Goal: Task Accomplishment & Management: Use online tool/utility

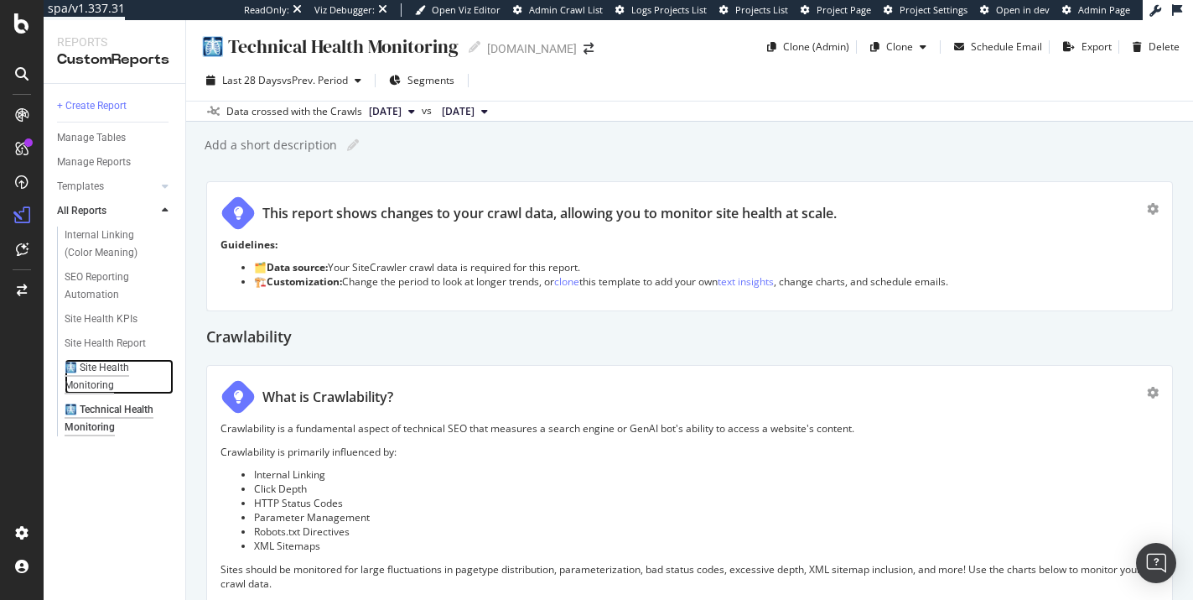
click at [97, 376] on div "🩻 Site Health Monitoring" at bounding box center [113, 376] width 96 height 35
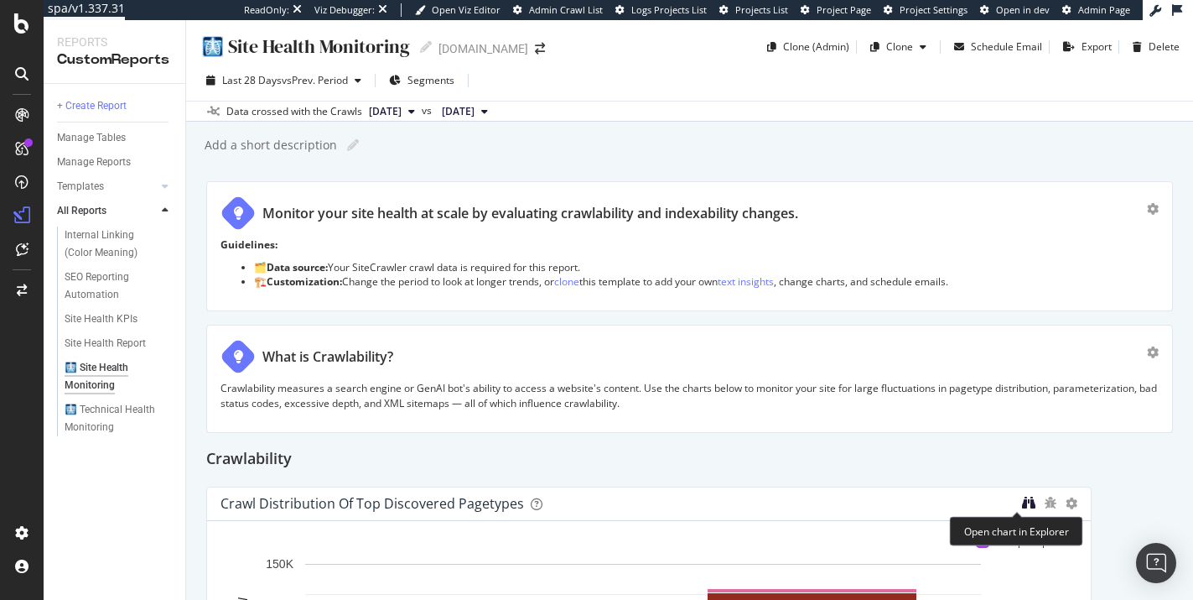
click at [1022, 506] on icon "binoculars" at bounding box center [1028, 502] width 13 height 13
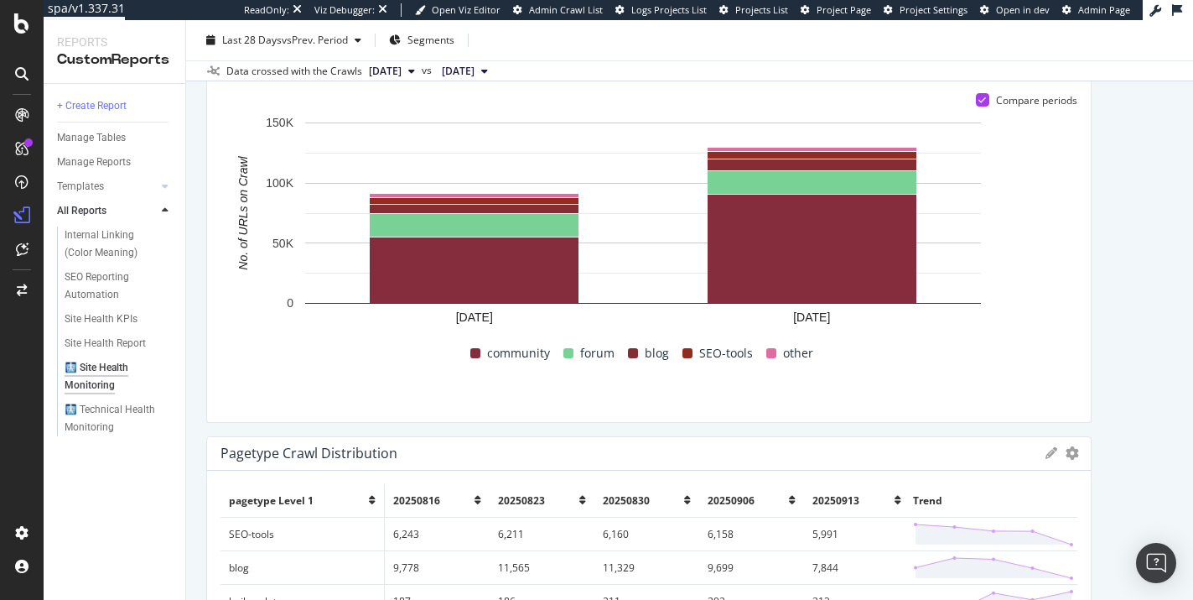
scroll to position [442, 0]
click at [369, 455] on div "Pagetype Crawl Distribution" at bounding box center [309, 452] width 177 height 17
click at [1046, 453] on icon at bounding box center [1052, 452] width 12 height 12
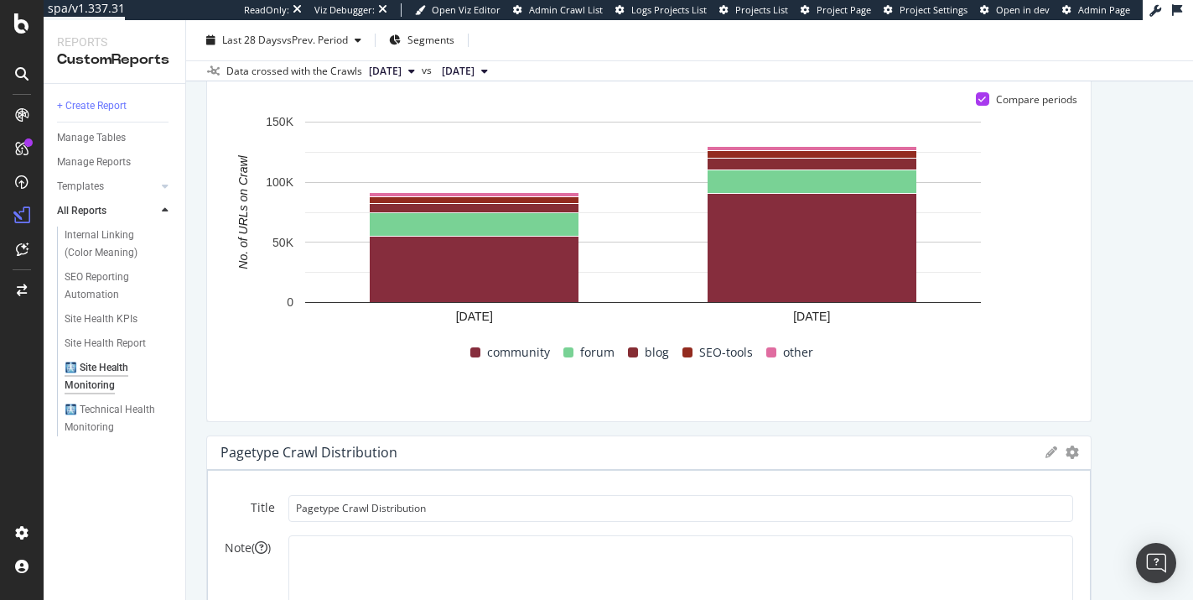
click at [405, 458] on div "Pagetype Crawl Distribution" at bounding box center [629, 452] width 817 height 17
click at [1066, 449] on icon "gear" at bounding box center [1072, 451] width 13 height 13
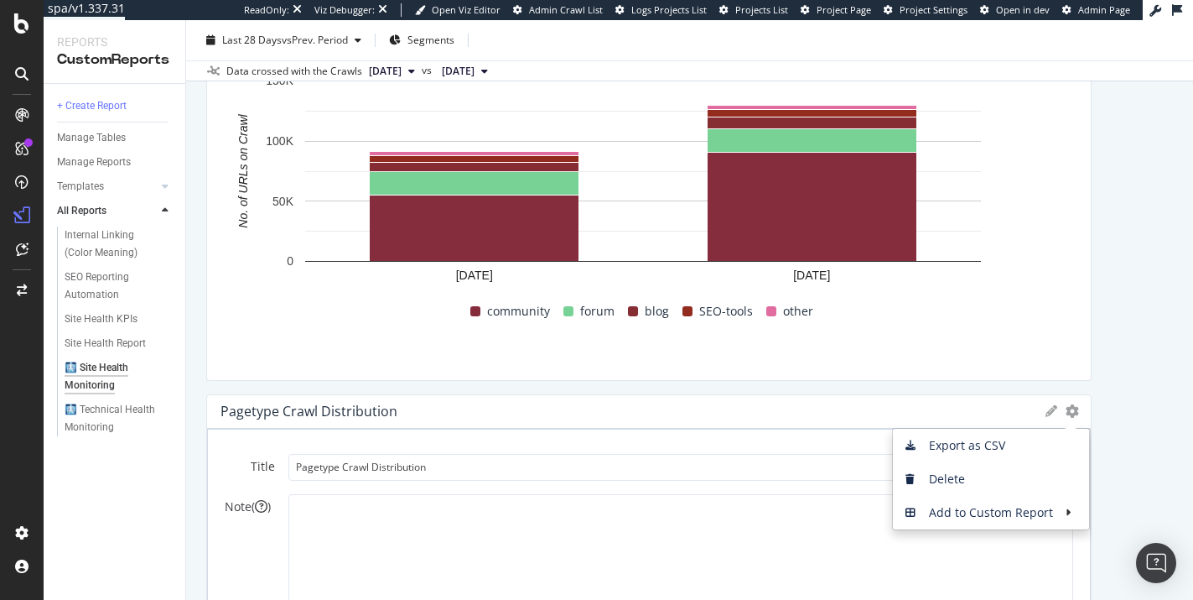
scroll to position [573, 0]
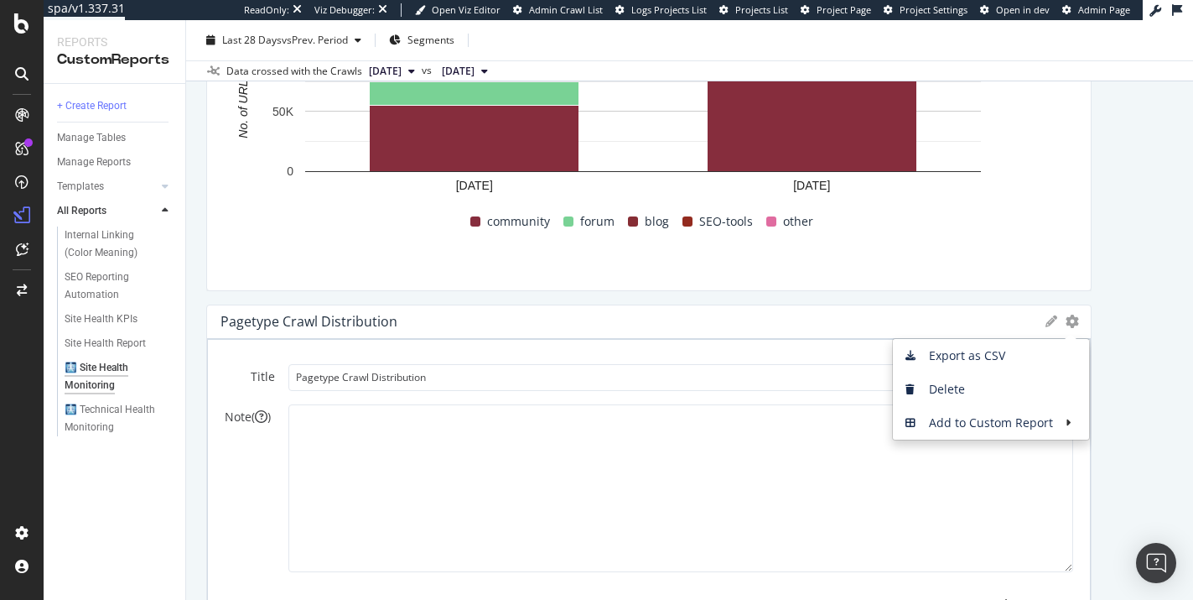
click at [277, 325] on div "Pagetype Crawl Distribution" at bounding box center [309, 321] width 177 height 17
click at [292, 249] on div "2025 Sep. 13th 2025 Aug. 16th 0 50K 100K 150K No. of URLs on Crawl pagetype Lev…" at bounding box center [649, 129] width 857 height 294
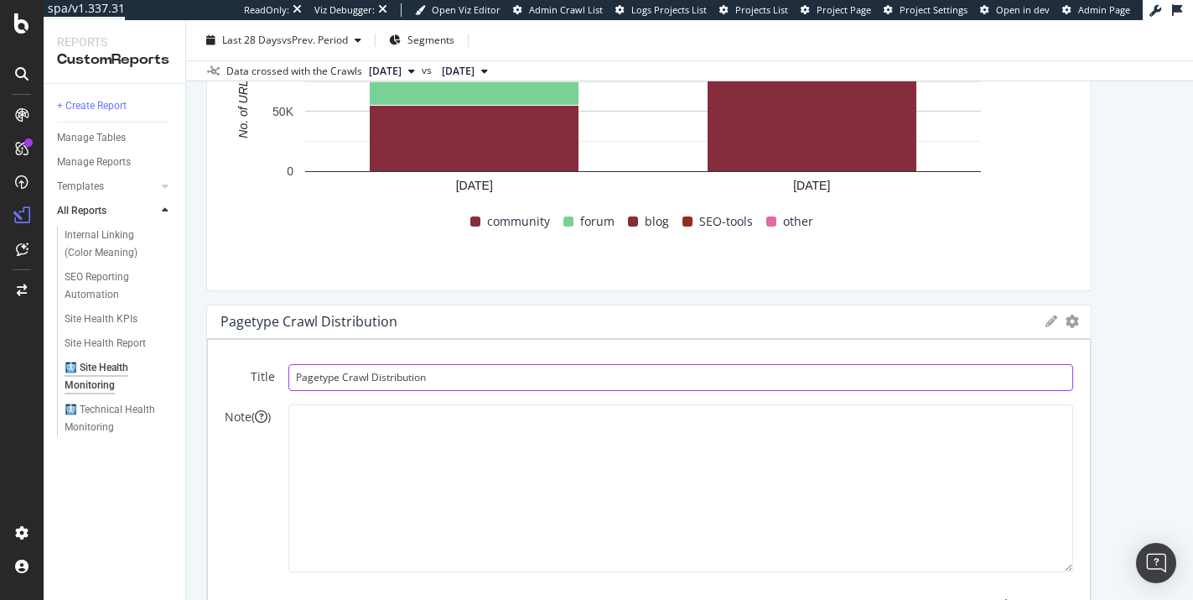
click at [394, 375] on input "Pagetype Crawl Distribution" at bounding box center [680, 377] width 785 height 27
drag, startPoint x: 343, startPoint y: 377, endPoint x: 306, endPoint y: 378, distance: 36.9
click at [306, 378] on input "Pagetype Crawl Distribution" at bounding box center [680, 378] width 785 height 27
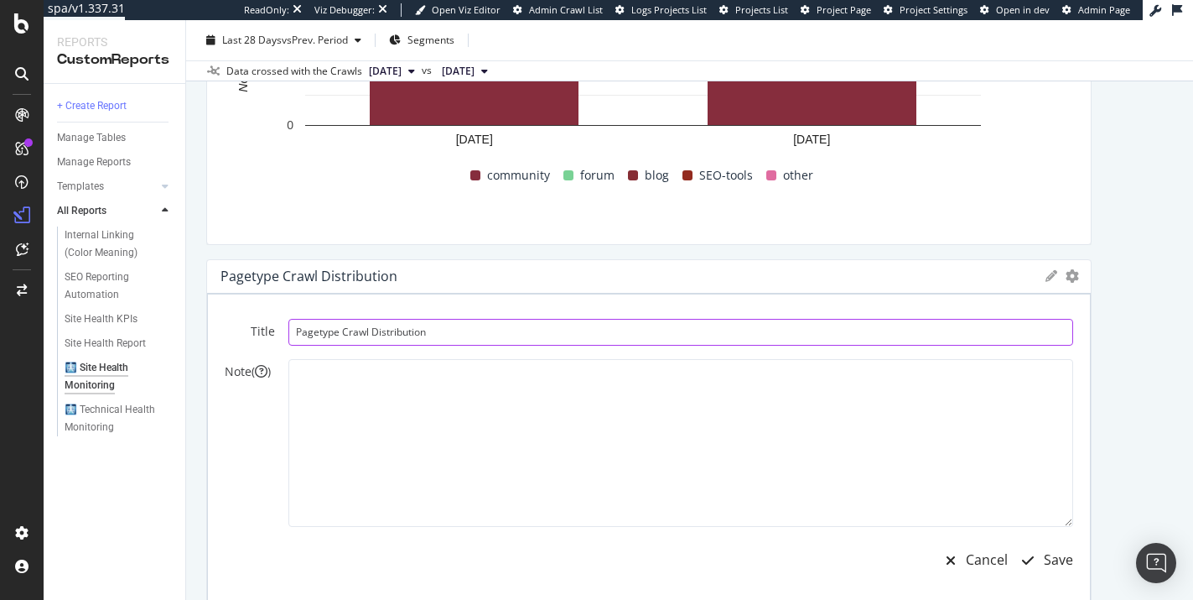
scroll to position [619, 0]
drag, startPoint x: 342, startPoint y: 335, endPoint x: 293, endPoint y: 333, distance: 48.7
click at [293, 333] on input "Pagetype Crawl Distribution" at bounding box center [680, 332] width 785 height 27
click at [341, 330] on input "Pagetype Crawl Distribution" at bounding box center [680, 331] width 785 height 27
click at [557, 330] on input "Crawl Distribution" at bounding box center [680, 331] width 785 height 27
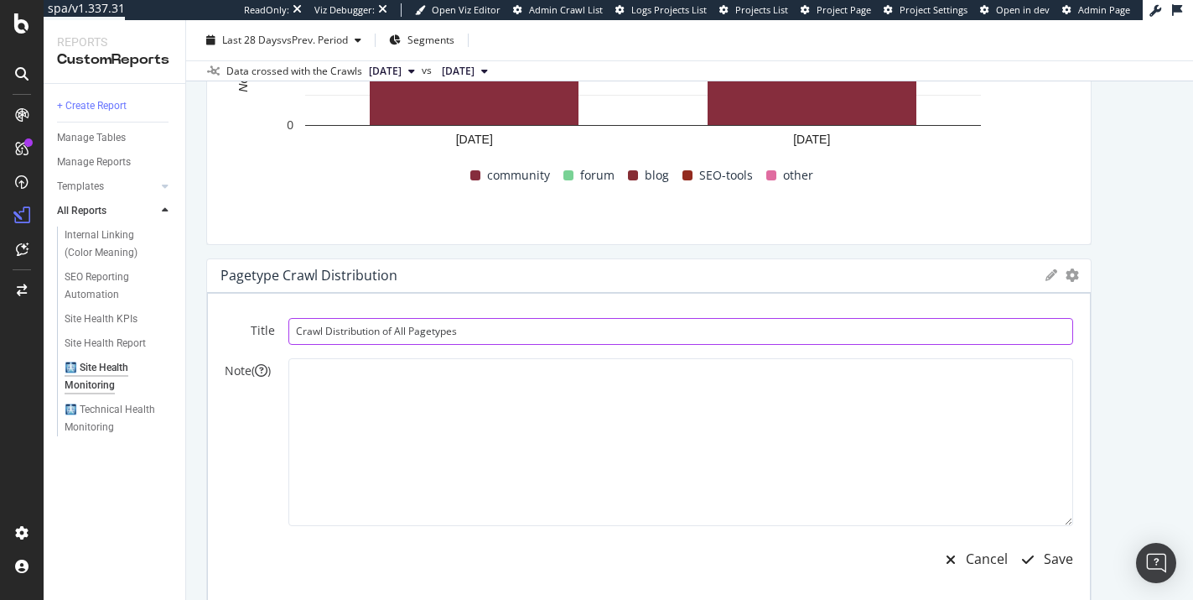
type input "Crawl Distribution of All Pagetypes"
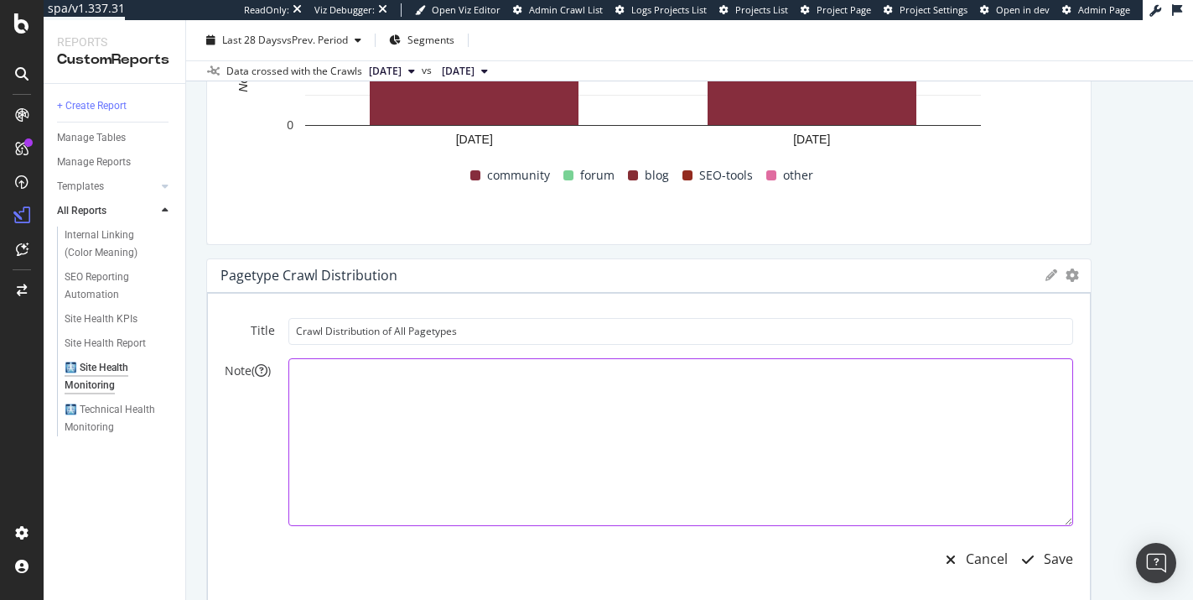
click at [542, 440] on textarea at bounding box center [680, 442] width 785 height 168
click at [430, 562] on div "Cancel Save" at bounding box center [680, 559] width 785 height 40
click at [1044, 563] on div "Save" at bounding box center [1058, 558] width 29 height 19
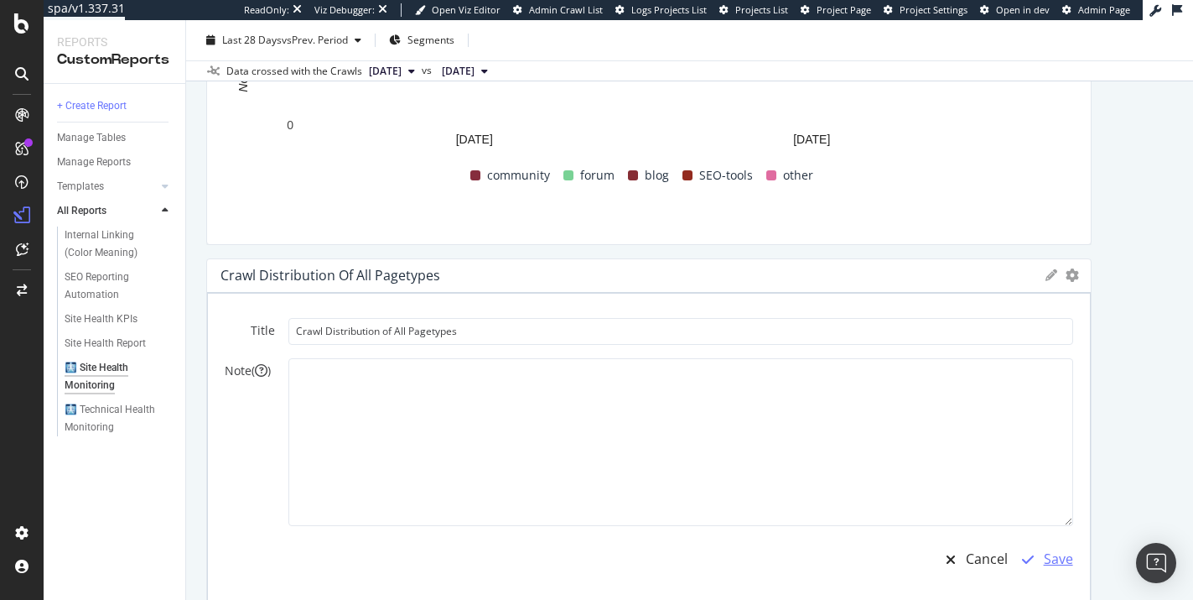
click at [1044, 562] on div "Save" at bounding box center [1058, 558] width 29 height 19
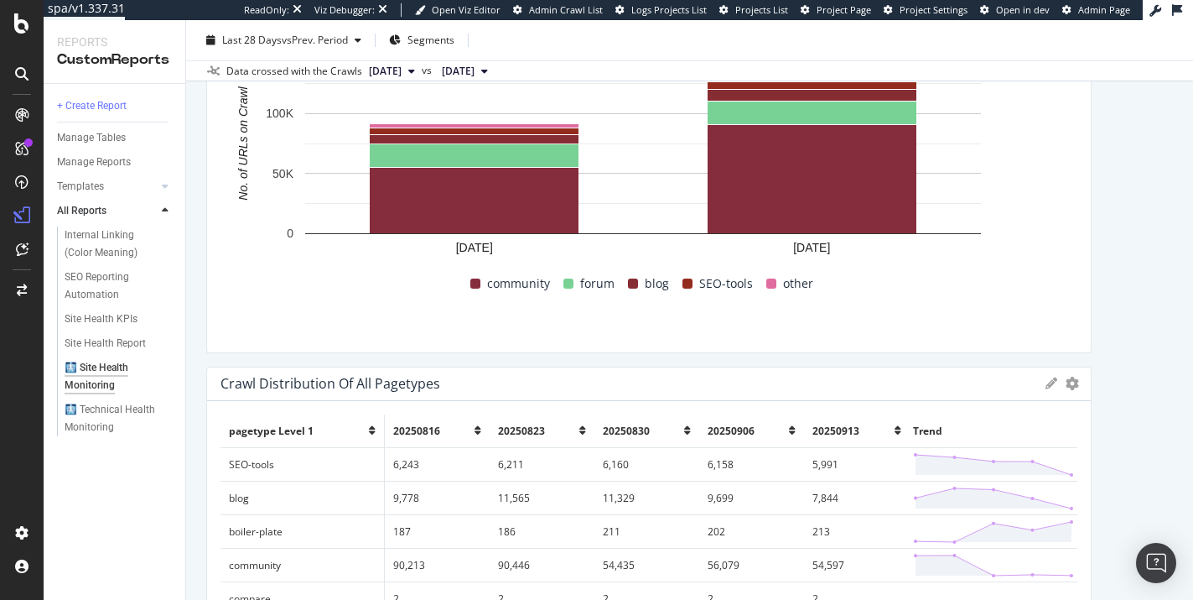
scroll to position [255, 0]
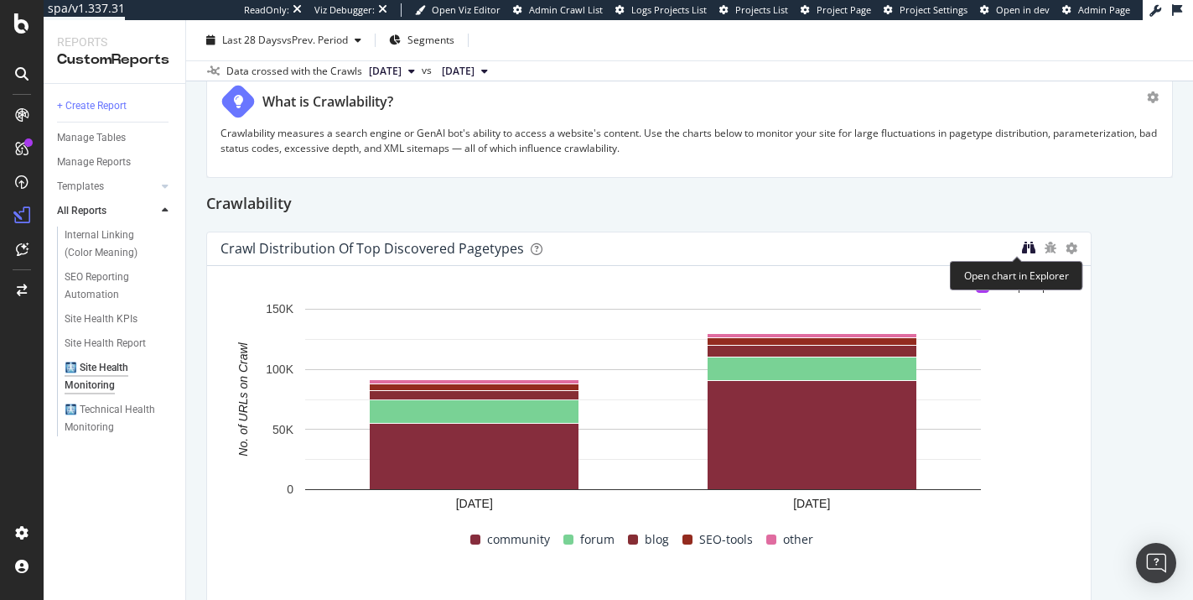
click at [1022, 246] on icon "binoculars" at bounding box center [1028, 247] width 13 height 13
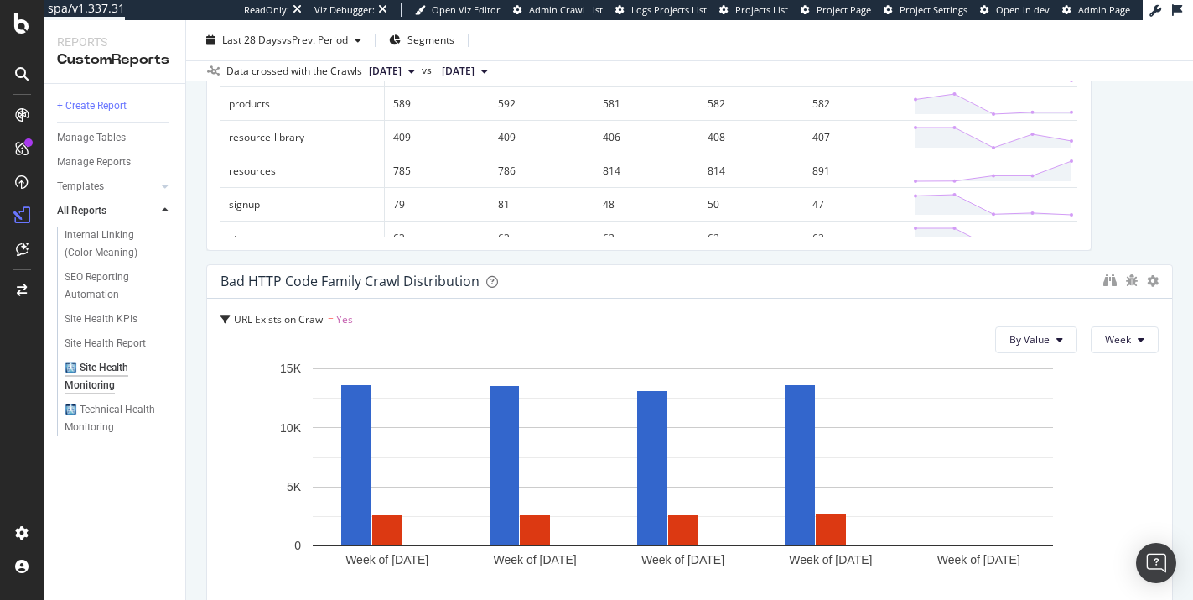
scroll to position [1004, 0]
click at [1103, 273] on div at bounding box center [1109, 281] width 13 height 17
click at [1103, 277] on icon "binoculars" at bounding box center [1109, 279] width 13 height 13
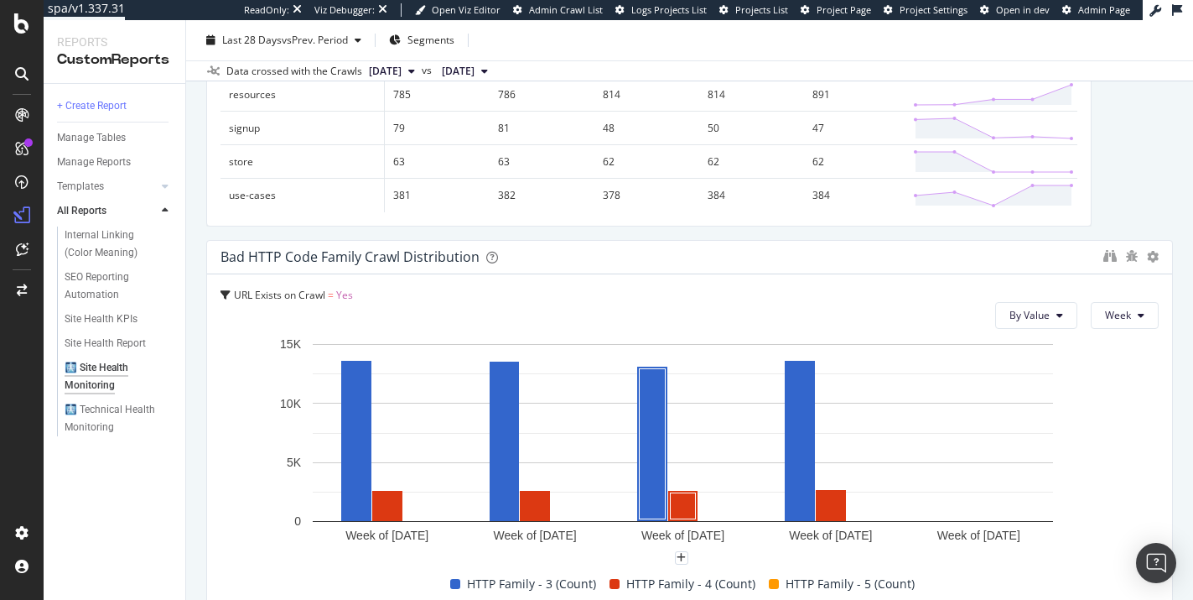
scroll to position [1027, 0]
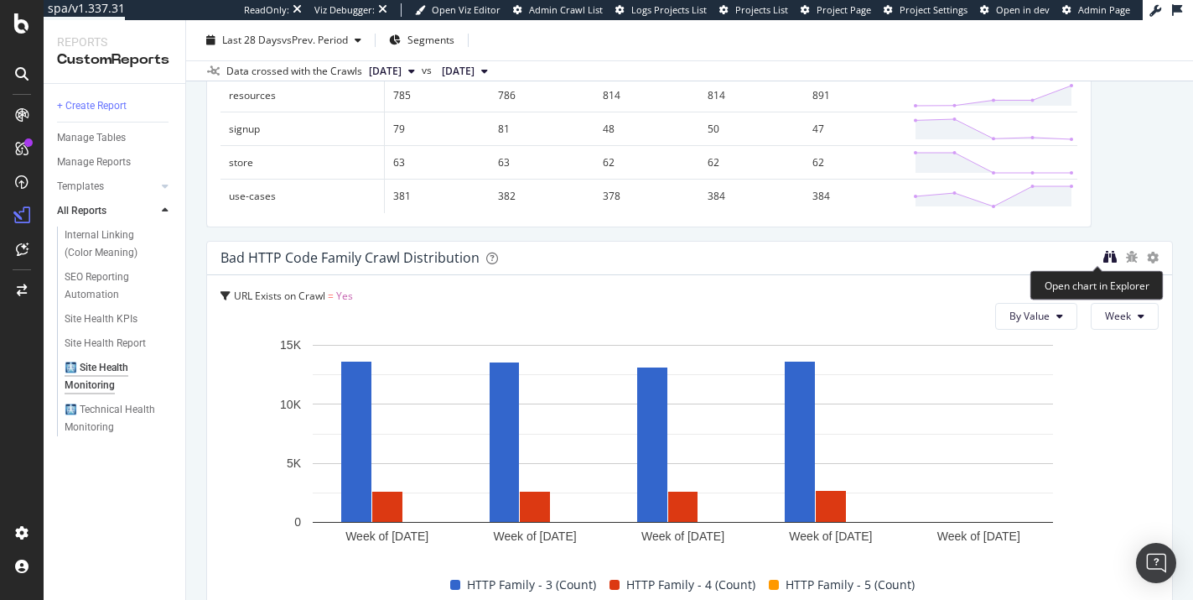
click at [1103, 257] on icon "binoculars" at bounding box center [1109, 256] width 13 height 13
click at [378, 262] on div "Bad HTTP Code Family Crawl Distribution" at bounding box center [350, 257] width 259 height 17
click at [1103, 261] on icon "binoculars" at bounding box center [1109, 256] width 13 height 13
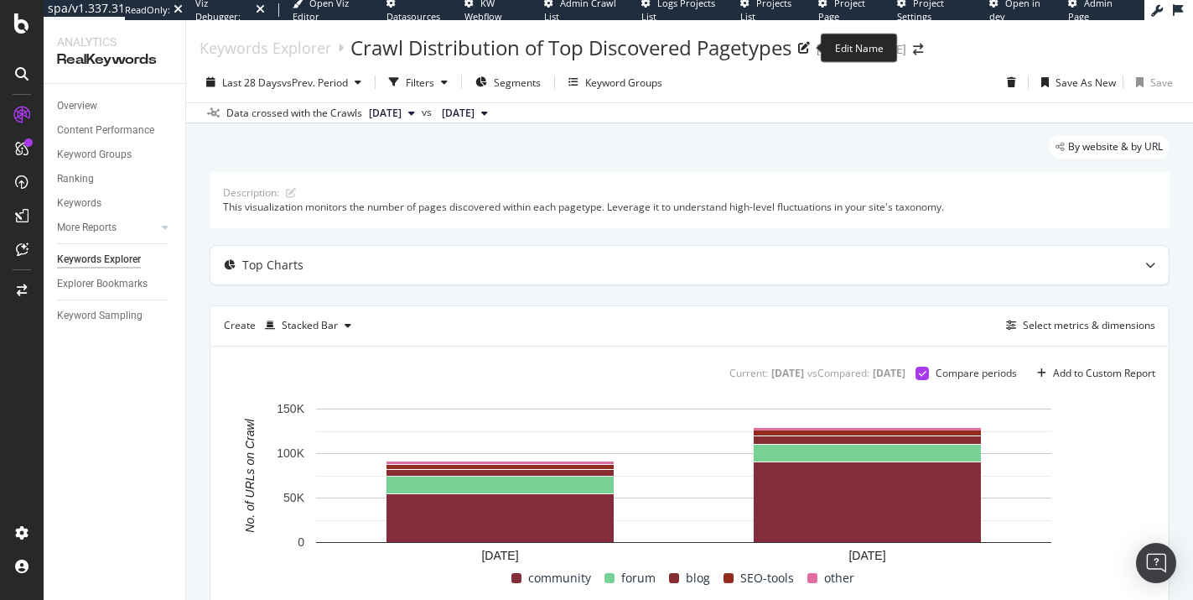
click at [364, 49] on div "Crawl Distribution of Top Discovered Pagetypes" at bounding box center [571, 48] width 441 height 29
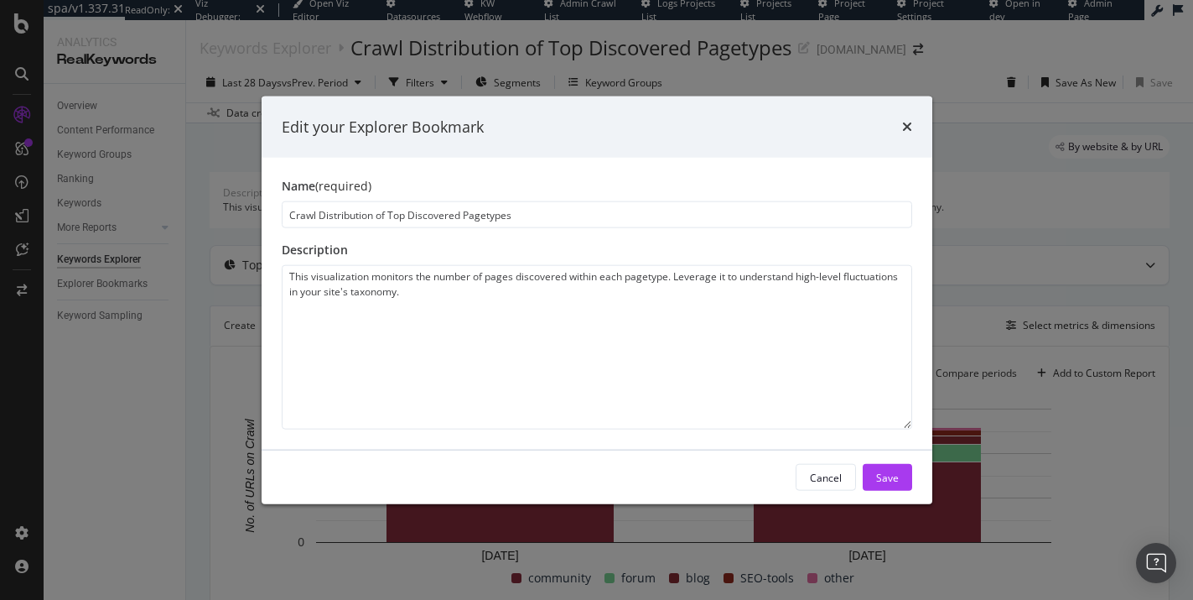
drag, startPoint x: 288, startPoint y: 216, endPoint x: 388, endPoint y: 214, distance: 99.8
click at [388, 214] on input "Crawl Distribution of Top Discovered Pagetypes" at bounding box center [597, 214] width 631 height 27
click at [476, 203] on input "Top Discovered Pagetypes" at bounding box center [597, 214] width 631 height 27
click at [474, 220] on input "Top Discovered Pagetypes" at bounding box center [597, 214] width 631 height 27
type input "Top Discovered Pagetypes Crawl Distribution"
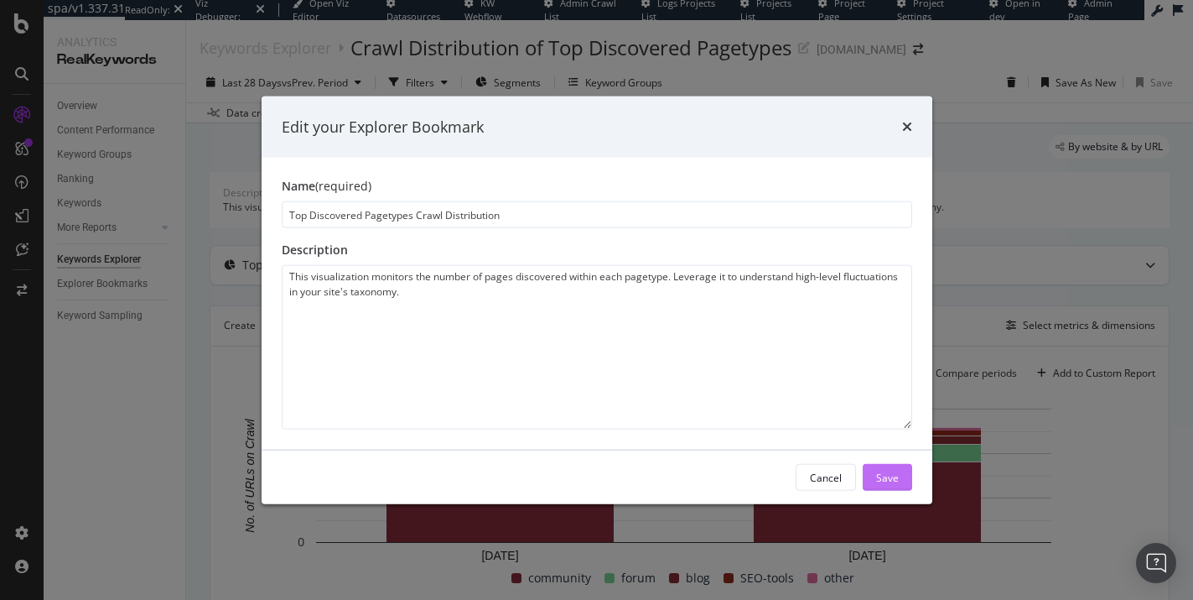
click at [874, 474] on button "Save" at bounding box center [887, 477] width 49 height 27
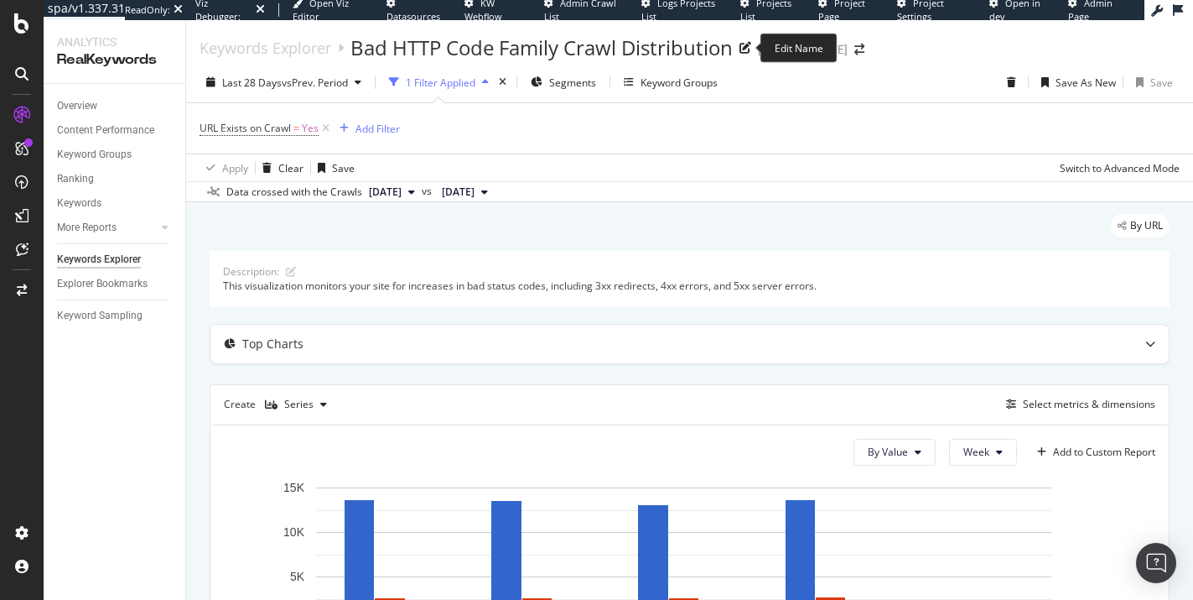
click at [385, 37] on div "Bad HTTP Code Family Crawl Distribution" at bounding box center [542, 48] width 382 height 29
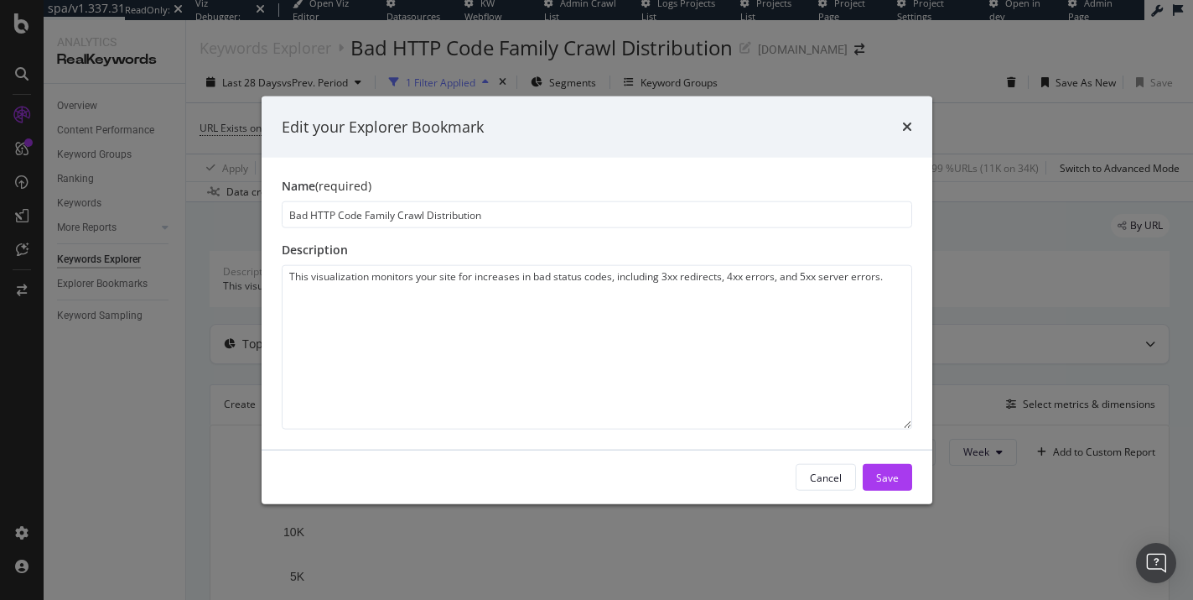
drag, startPoint x: 287, startPoint y: 216, endPoint x: 398, endPoint y: 215, distance: 111.5
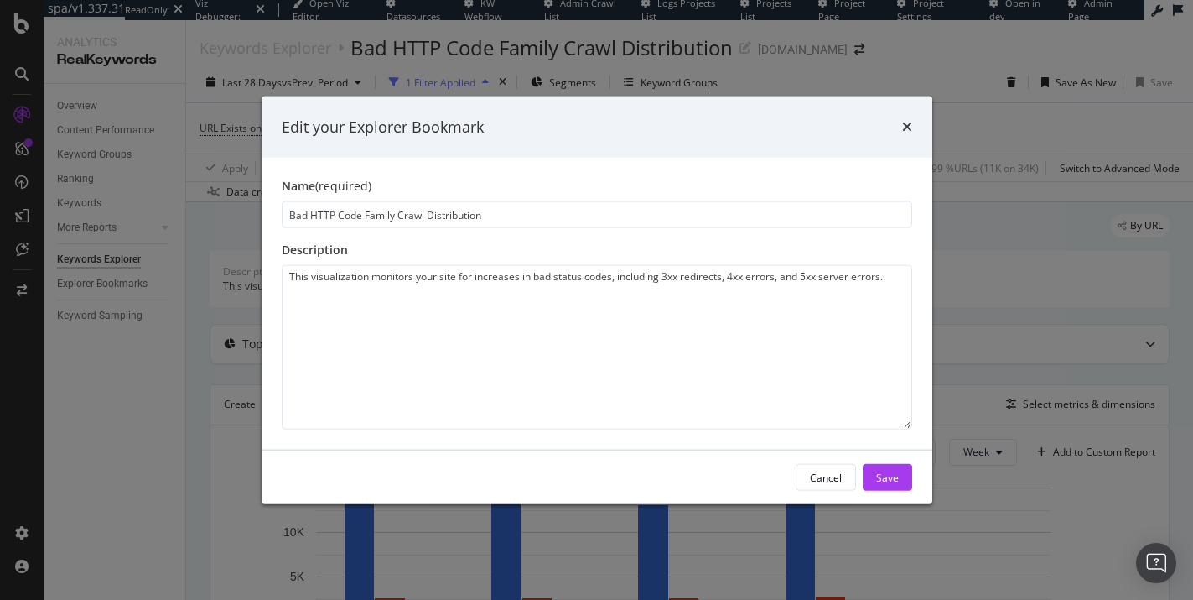
click at [398, 215] on input "Bad HTTP Code Family Crawl Distribution" at bounding box center [597, 214] width 631 height 27
click at [458, 219] on input "Crawl Distribution" at bounding box center [597, 214] width 631 height 27
type input "Crawl Distribution by Bad HTTP Code Family"
click at [878, 475] on div "Save" at bounding box center [887, 477] width 23 height 14
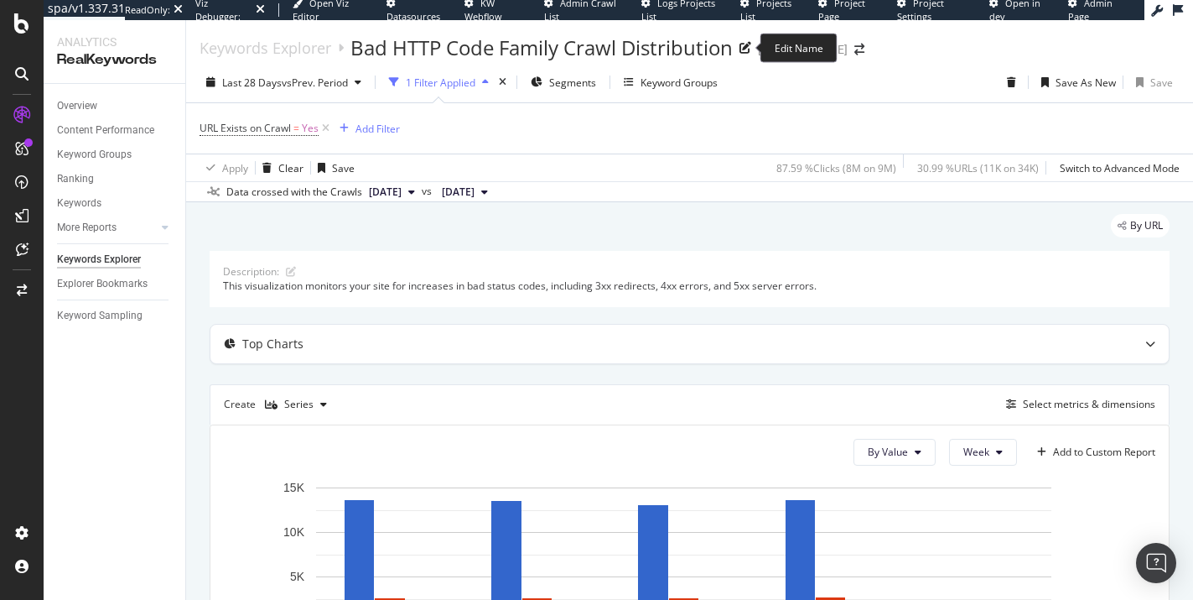
click at [385, 45] on div "Bad HTTP Code Family Crawl Distribution" at bounding box center [542, 48] width 382 height 29
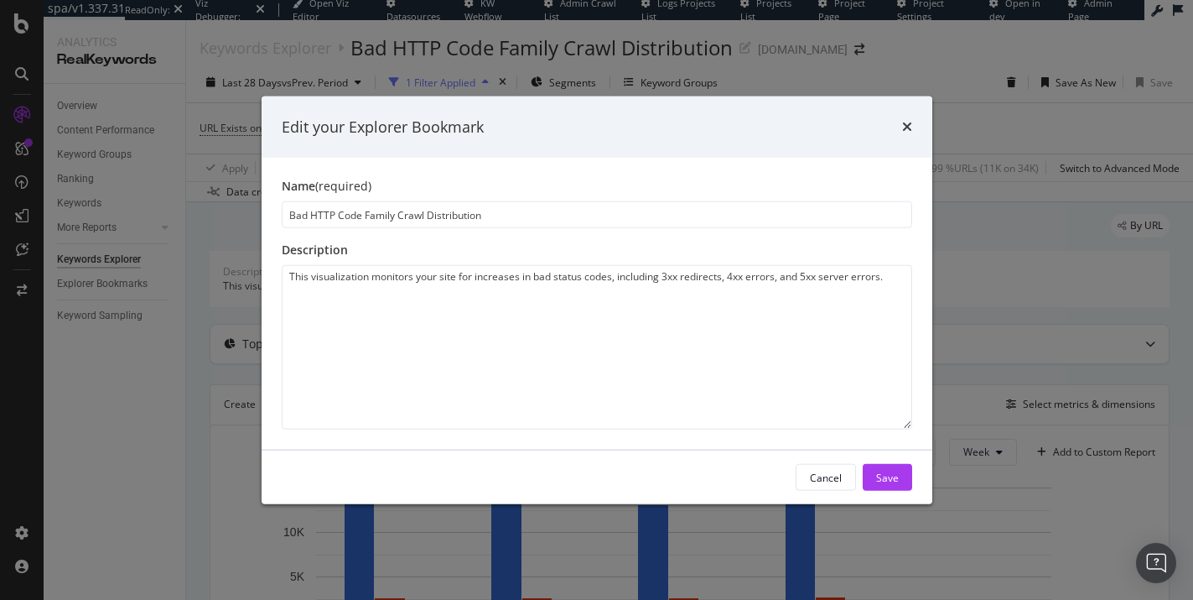
drag, startPoint x: 286, startPoint y: 216, endPoint x: 399, endPoint y: 216, distance: 113.2
click at [399, 216] on input "Bad HTTP Code Family Crawl Distribution" at bounding box center [597, 214] width 631 height 27
click at [445, 221] on input "Crawl Distribution" at bounding box center [597, 214] width 631 height 27
drag, startPoint x: 371, startPoint y: 216, endPoint x: 439, endPoint y: 236, distance: 70.8
click at [373, 216] on input "Crawl Distribution Bad HTTP Code Family" at bounding box center [597, 214] width 631 height 27
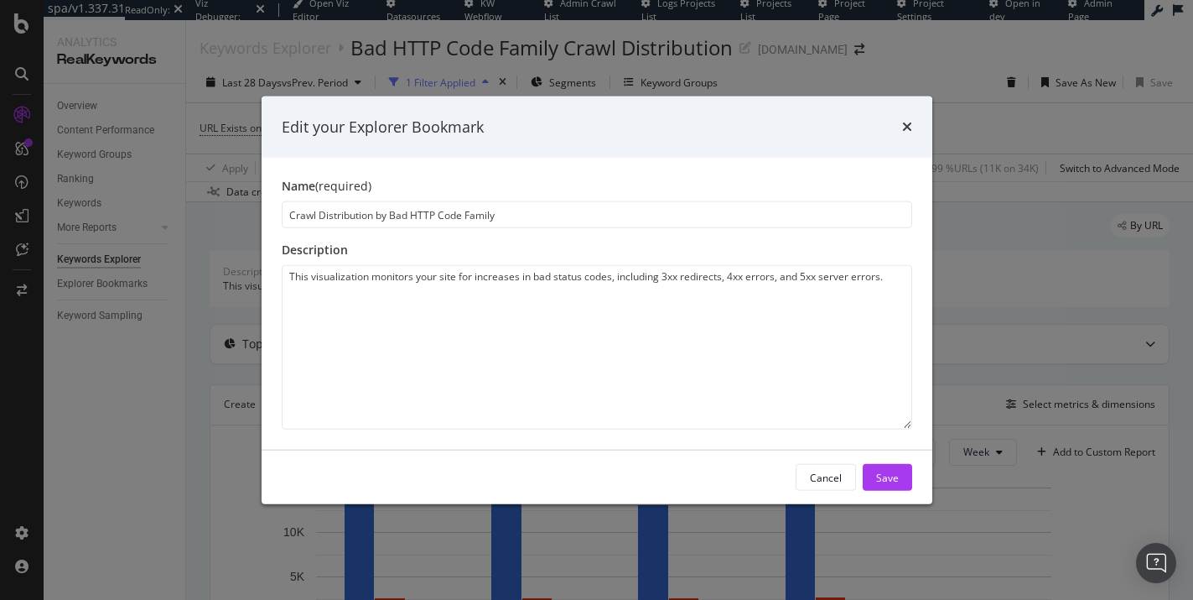
click at [506, 216] on input "Crawl Distribution by Bad HTTP Code Family" at bounding box center [597, 214] width 631 height 27
type input "Crawl Distribution by Bad HTTP Code"
click at [887, 475] on div "Save" at bounding box center [887, 477] width 23 height 14
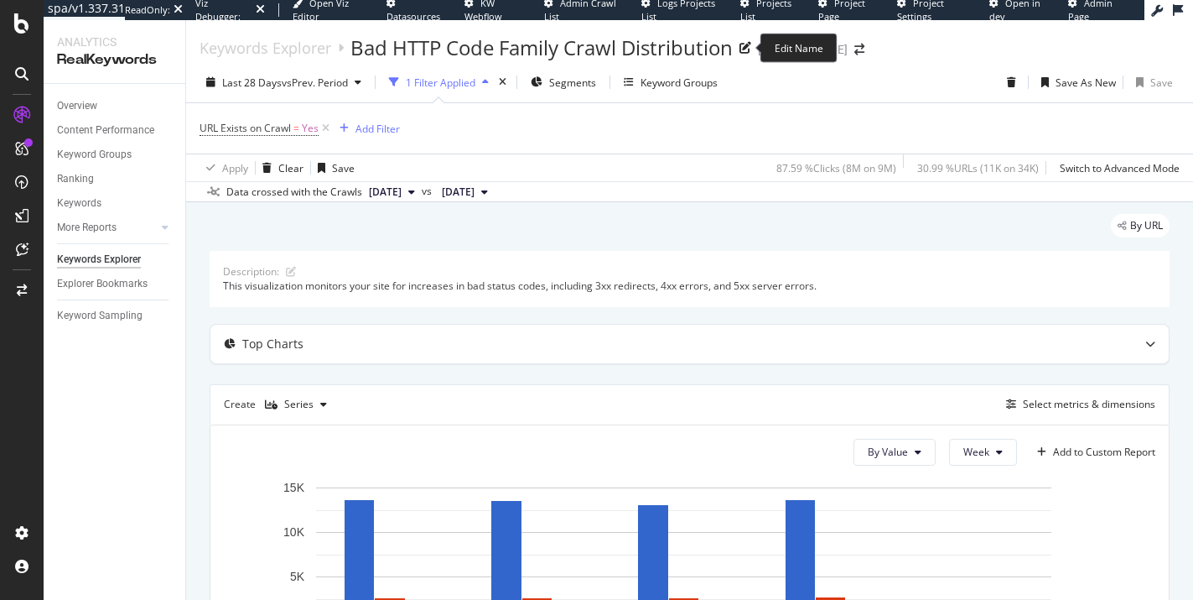
click at [497, 59] on div "Bad HTTP Code Family Crawl Distribution" at bounding box center [542, 48] width 382 height 29
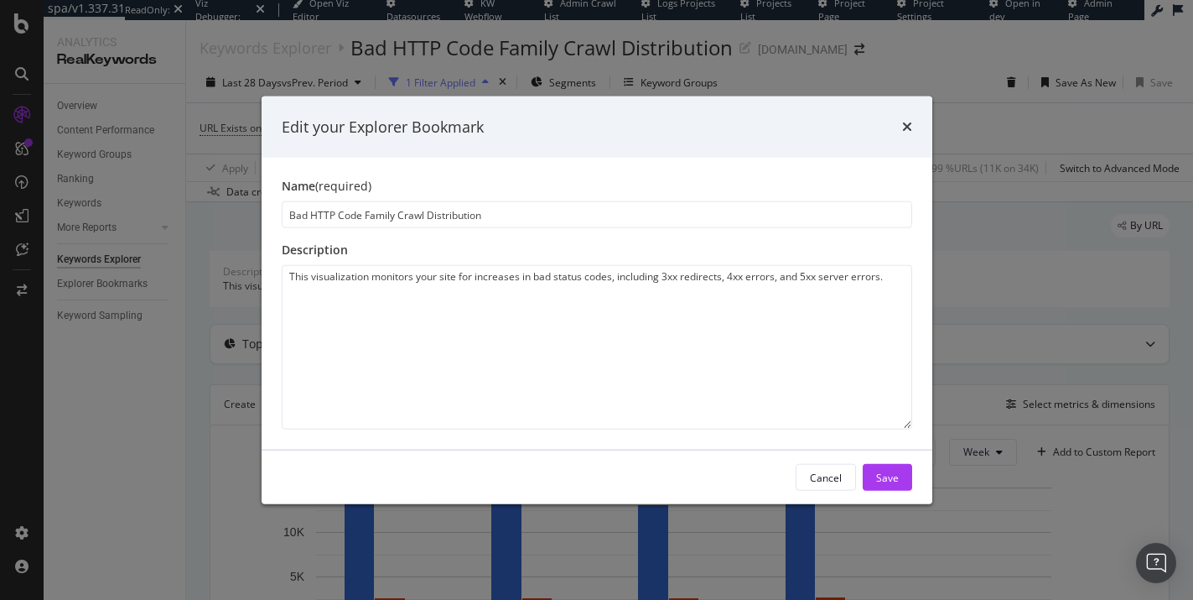
drag, startPoint x: 291, startPoint y: 213, endPoint x: 398, endPoint y: 210, distance: 107.4
click at [398, 210] on input "Bad HTTP Code Family Crawl Distribution" at bounding box center [597, 214] width 631 height 27
click at [457, 217] on input "Crawl Distribution" at bounding box center [597, 214] width 631 height 27
click at [383, 221] on input "Crawl Distribution Bad HTTP Code Family" at bounding box center [597, 214] width 631 height 27
click at [375, 218] on input "Crawl Distribution Bad HTTP Code Family" at bounding box center [597, 214] width 631 height 27
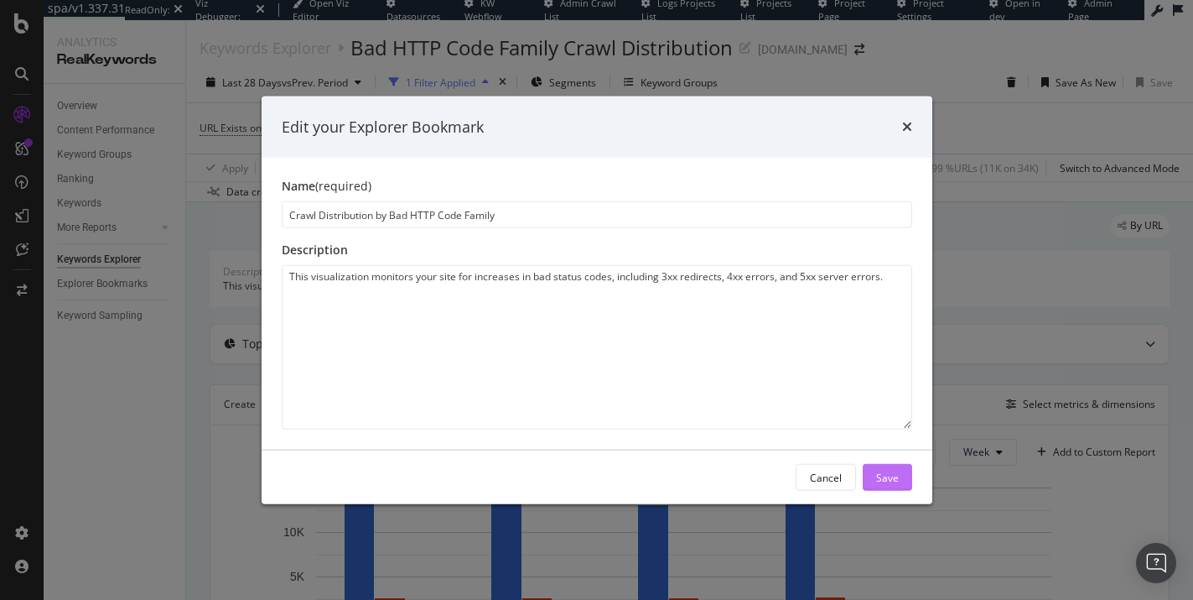
type input "Crawl Distribution by Bad HTTP Code Family"
click at [894, 481] on div "Save" at bounding box center [887, 477] width 23 height 14
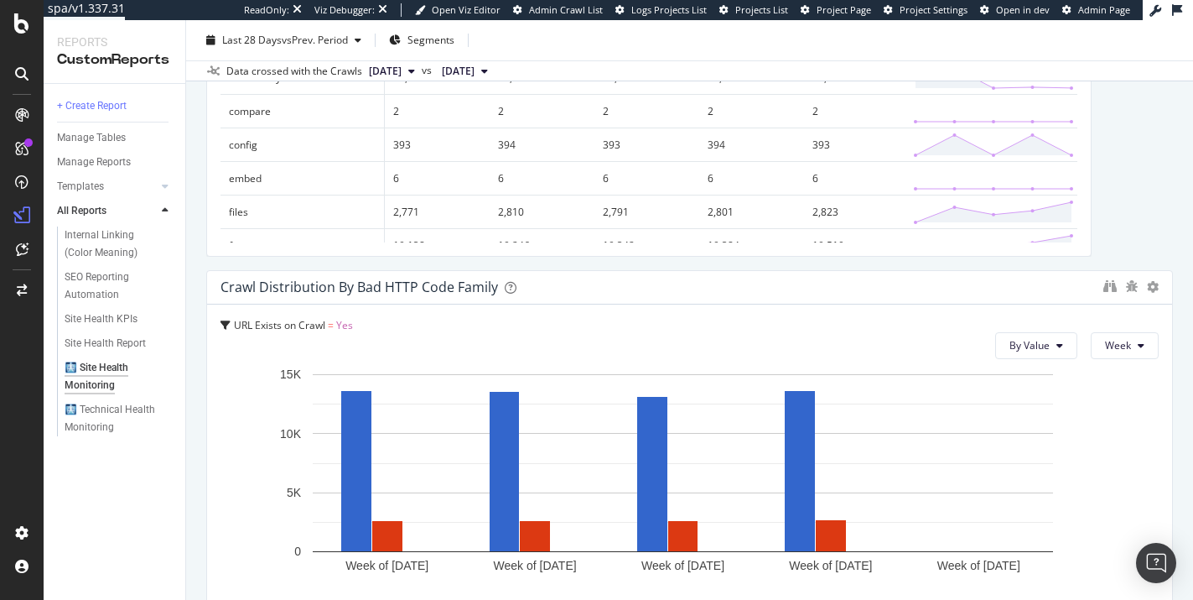
scroll to position [1316, 0]
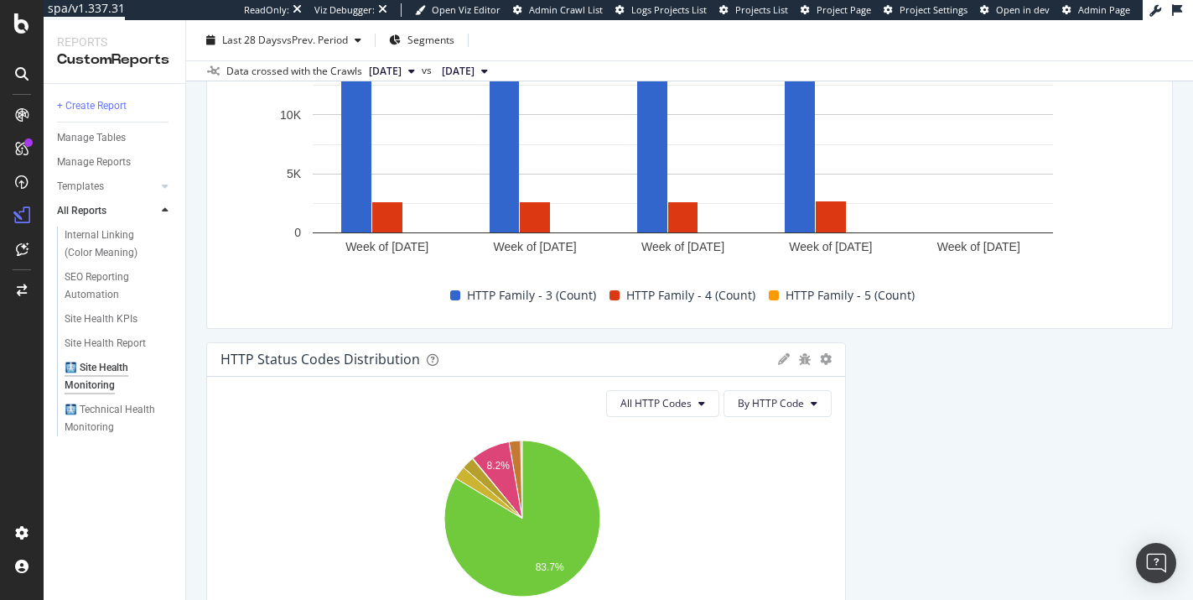
click at [778, 360] on icon at bounding box center [784, 359] width 12 height 12
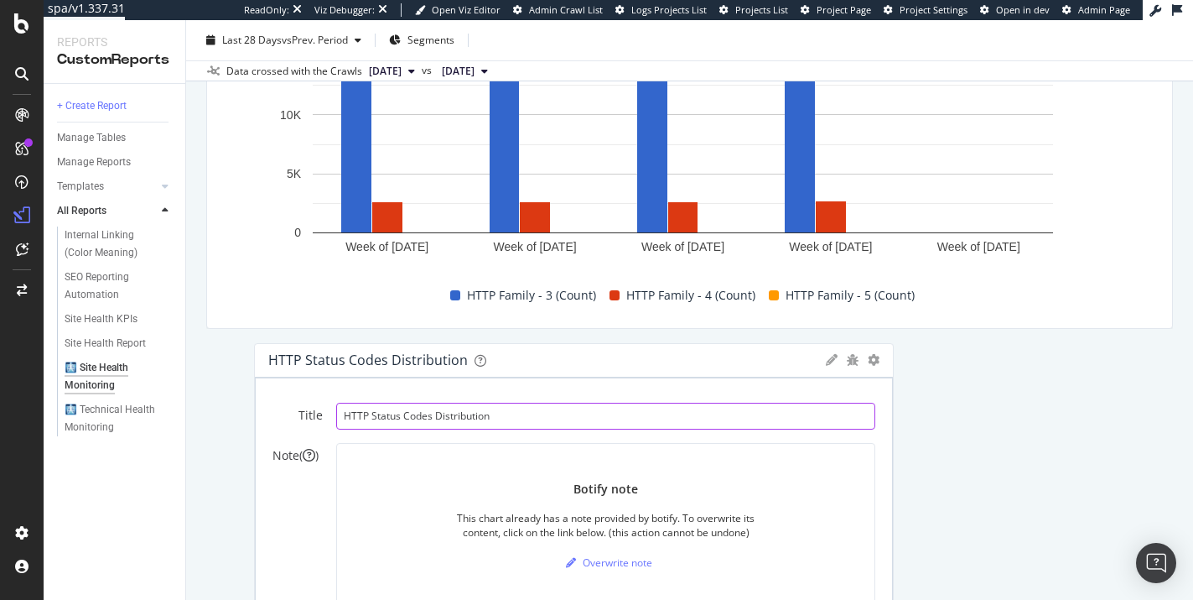
drag, startPoint x: 295, startPoint y: 417, endPoint x: 344, endPoint y: 418, distance: 48.6
click at [344, 418] on input "HTTP Status Codes Distribution" at bounding box center [605, 415] width 539 height 27
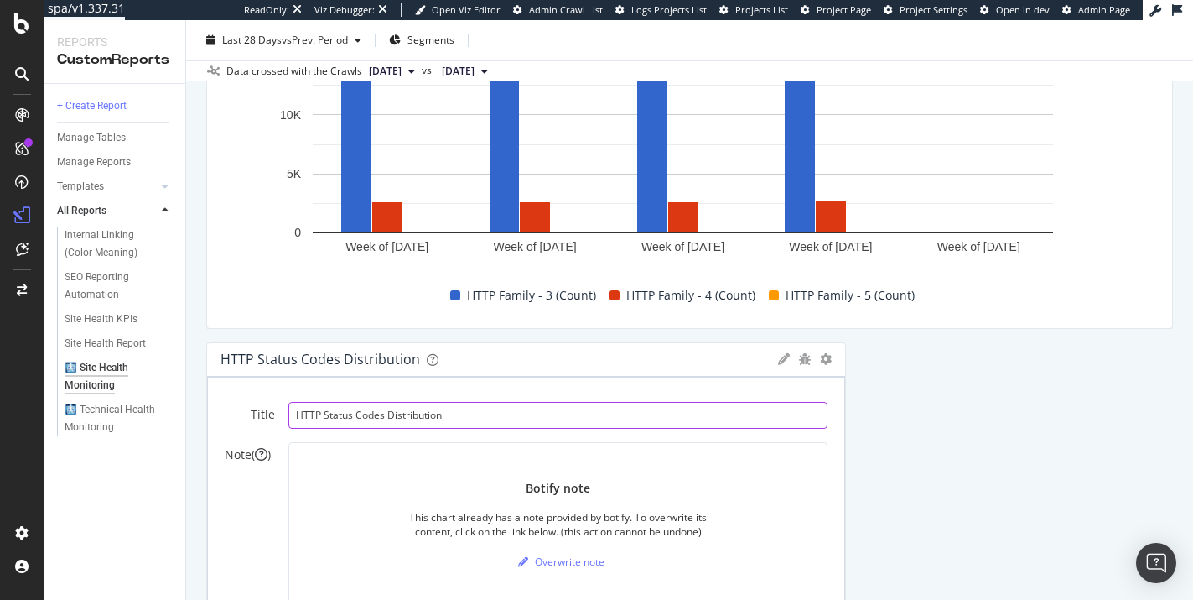
drag, startPoint x: 387, startPoint y: 416, endPoint x: 328, endPoint y: 416, distance: 59.5
click at [328, 416] on input "HTTP Status Codes Distribution" at bounding box center [557, 415] width 539 height 27
click at [382, 413] on input "HTTP Status Codes Distribution" at bounding box center [557, 415] width 539 height 27
click at [381, 413] on input "HTTP Status Codes Distribution" at bounding box center [557, 415] width 539 height 27
click at [380, 413] on input "HTTP Status Codes Distribution" at bounding box center [557, 415] width 539 height 27
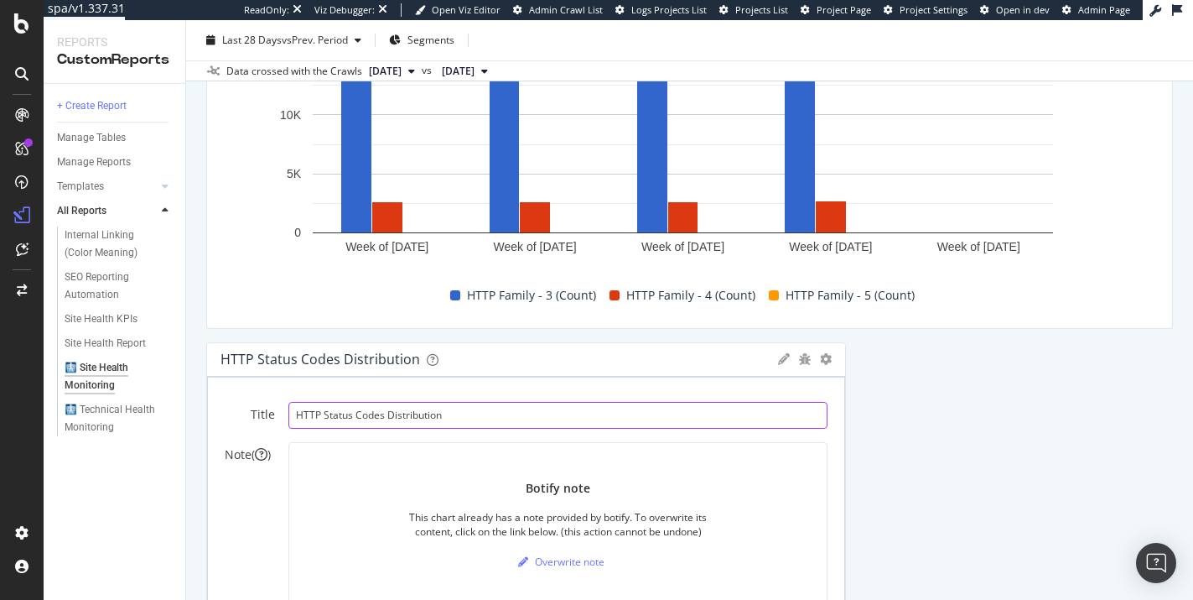
click at [387, 416] on input "HTTP Status Codes Distribution" at bounding box center [557, 415] width 539 height 27
click at [386, 416] on input "HTTP Status Codes Distribution" at bounding box center [557, 415] width 539 height 27
click at [382, 415] on input "HTTP Status Codes Distribution" at bounding box center [557, 415] width 539 height 27
drag, startPoint x: 387, startPoint y: 413, endPoint x: 306, endPoint y: 414, distance: 80.5
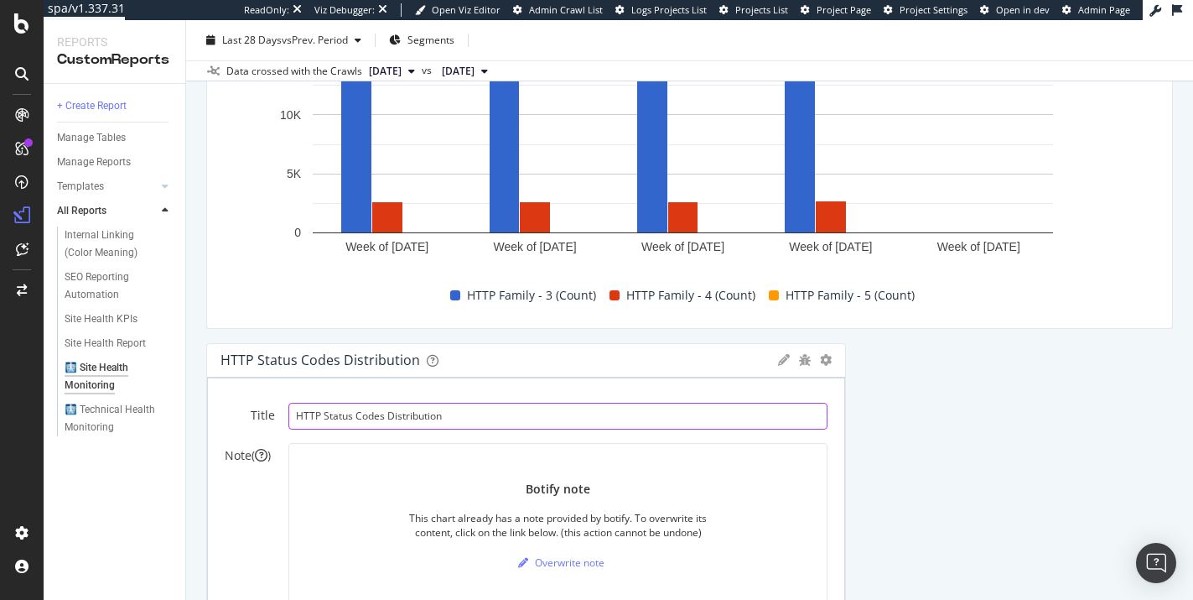
click at [306, 414] on input "HTTP Status Codes Distribution" at bounding box center [557, 415] width 539 height 27
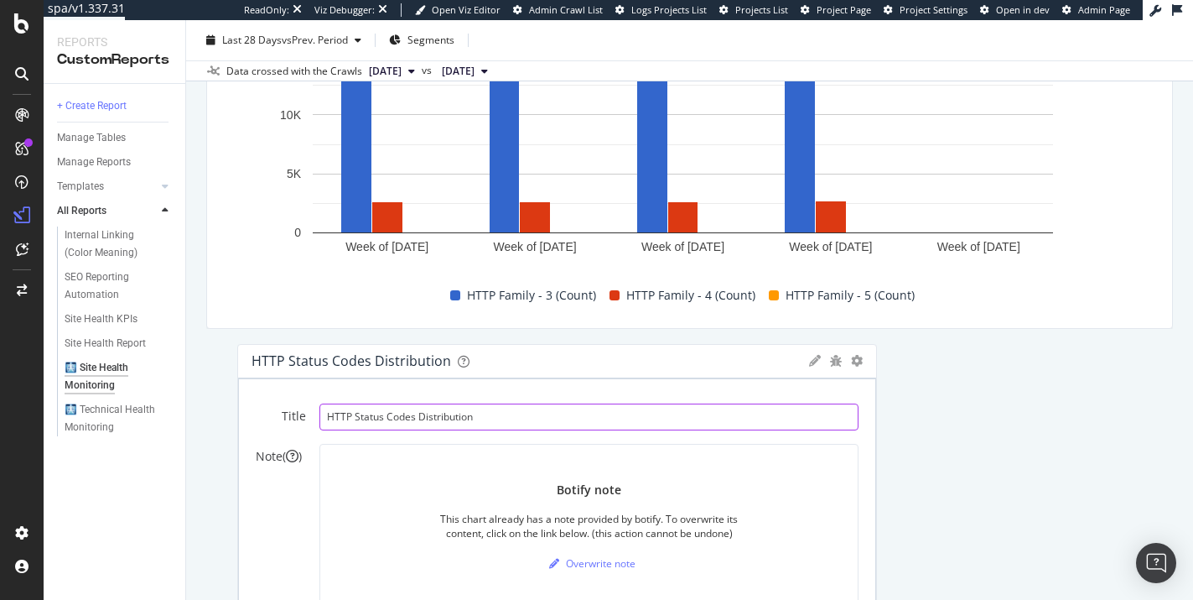
drag, startPoint x: 299, startPoint y: 416, endPoint x: 347, endPoint y: 416, distance: 47.8
click at [345, 417] on input "HTTP Status Codes Distribution" at bounding box center [588, 416] width 539 height 27
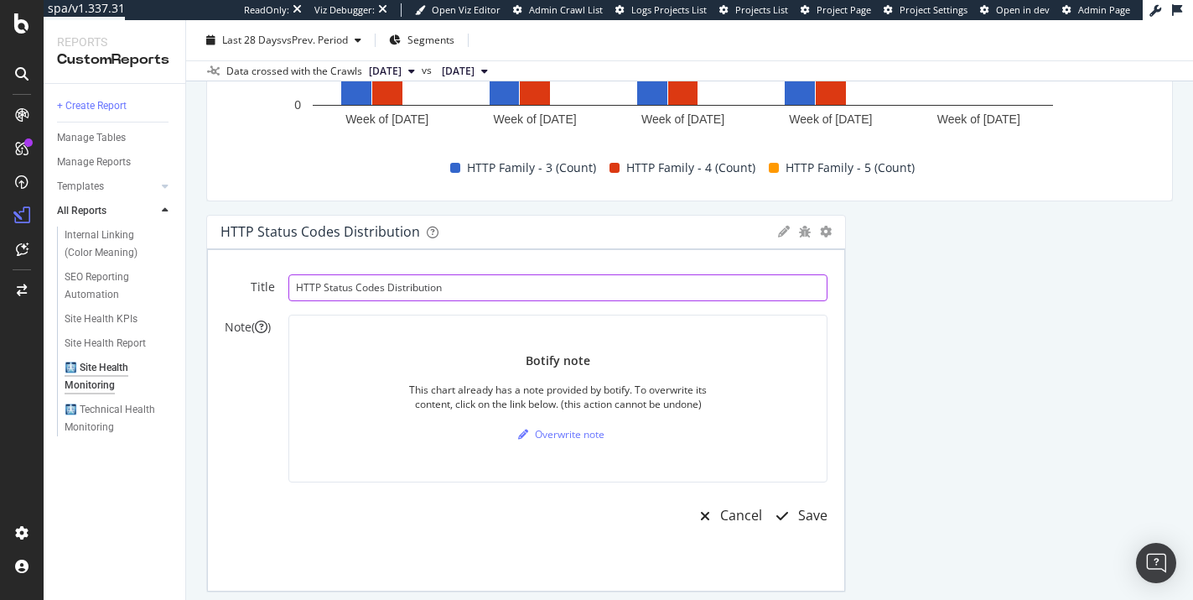
scroll to position [1476, 0]
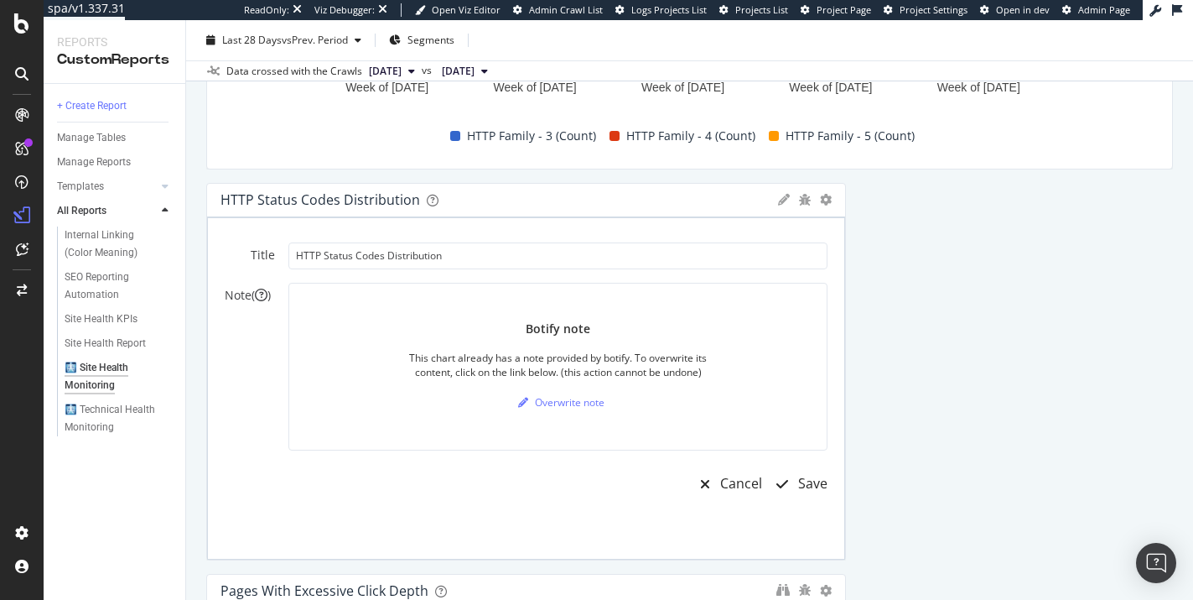
click at [778, 200] on icon at bounding box center [784, 200] width 12 height 12
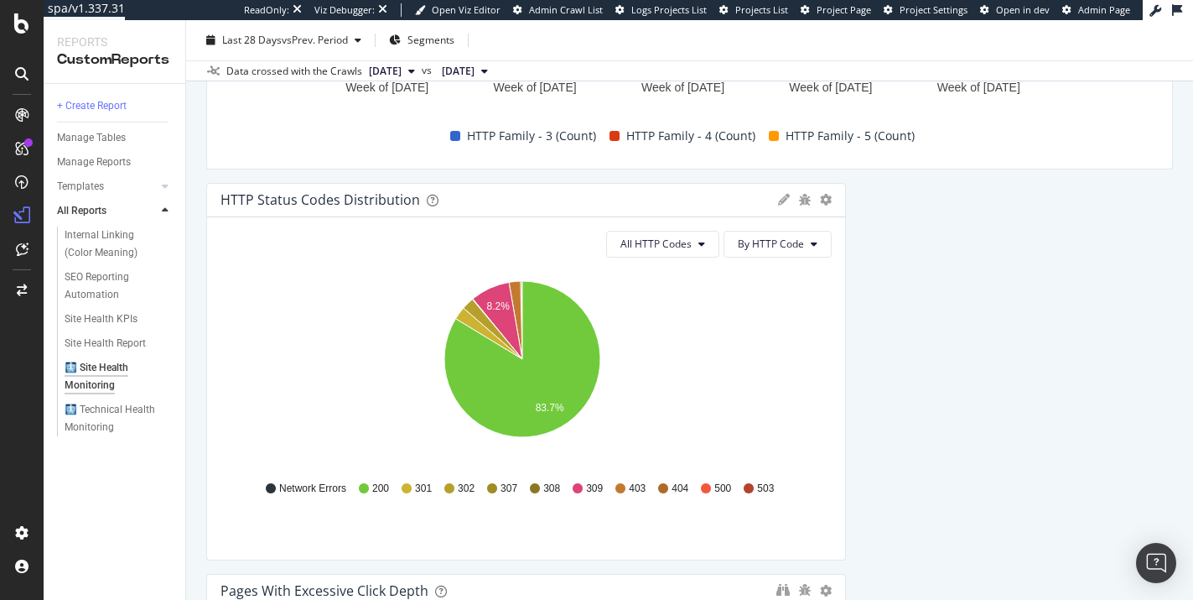
click at [778, 200] on icon at bounding box center [784, 200] width 12 height 12
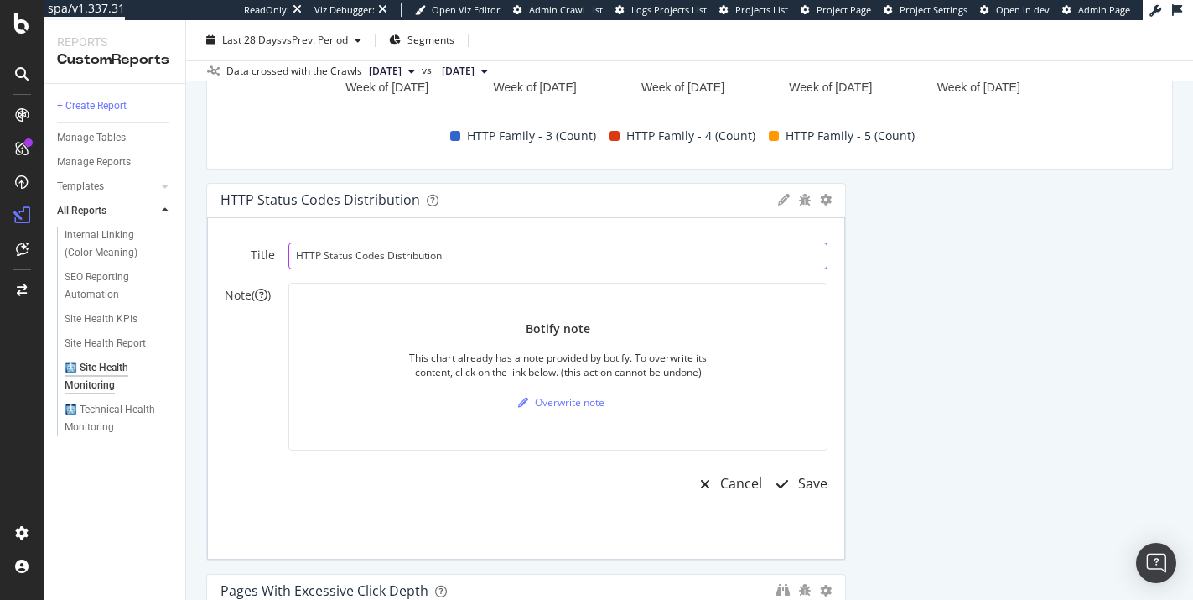
click at [389, 255] on input "HTTP Status Codes Distribution" at bounding box center [557, 255] width 539 height 27
click at [472, 258] on input "Crawl Distribution" at bounding box center [557, 255] width 539 height 27
type input "Crawl Distribution by HTTP Status Code"
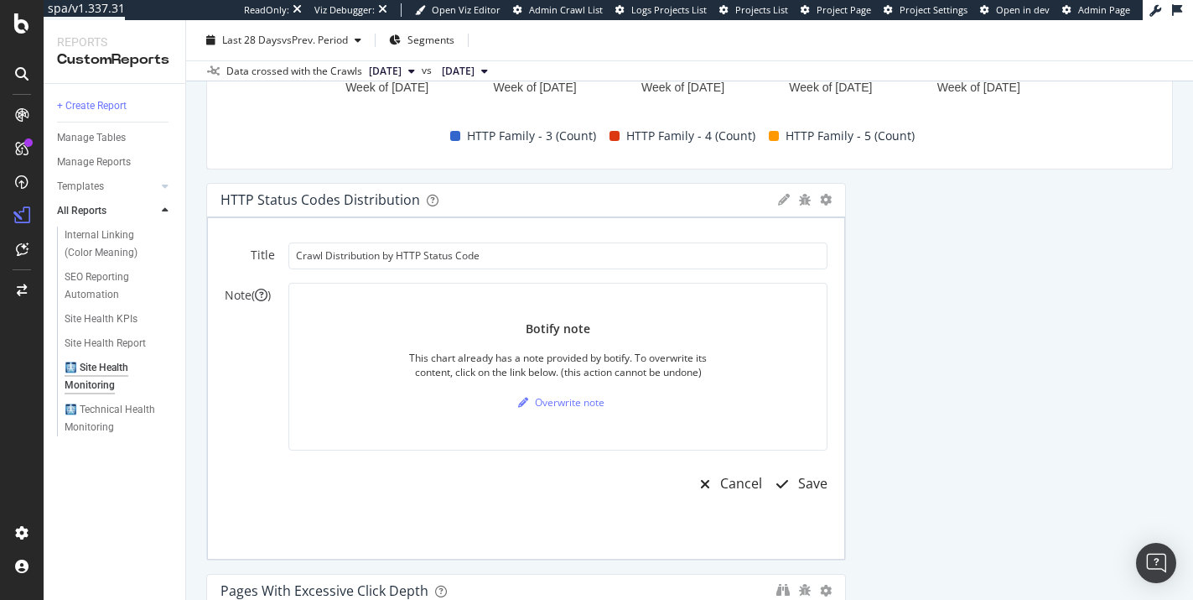
click at [778, 196] on icon at bounding box center [784, 200] width 12 height 12
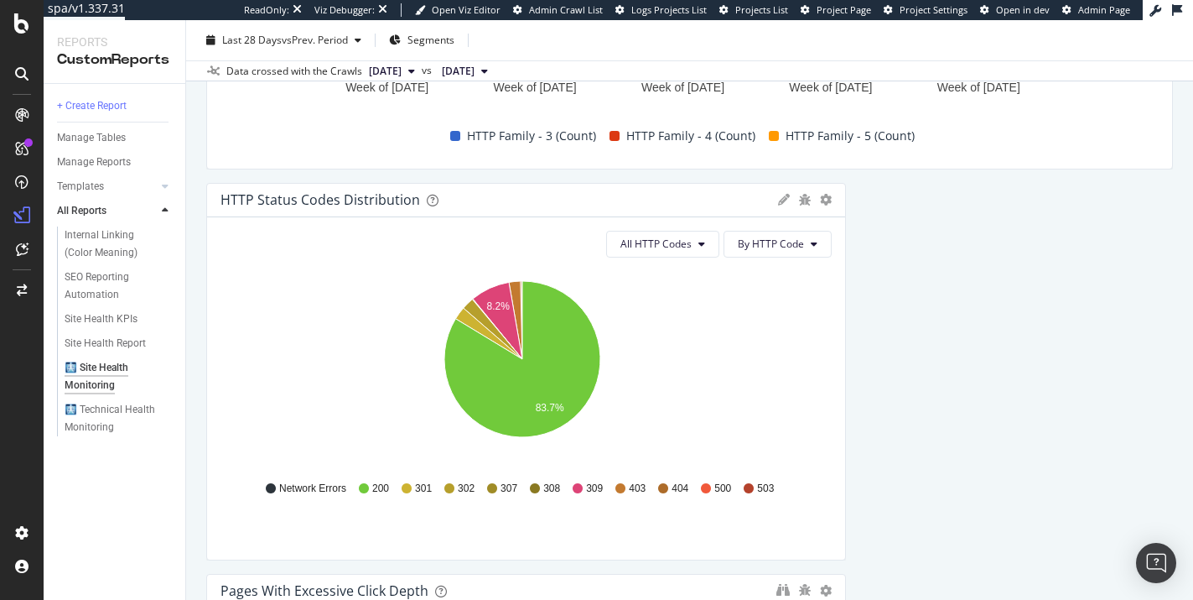
click at [778, 204] on icon at bounding box center [784, 200] width 12 height 12
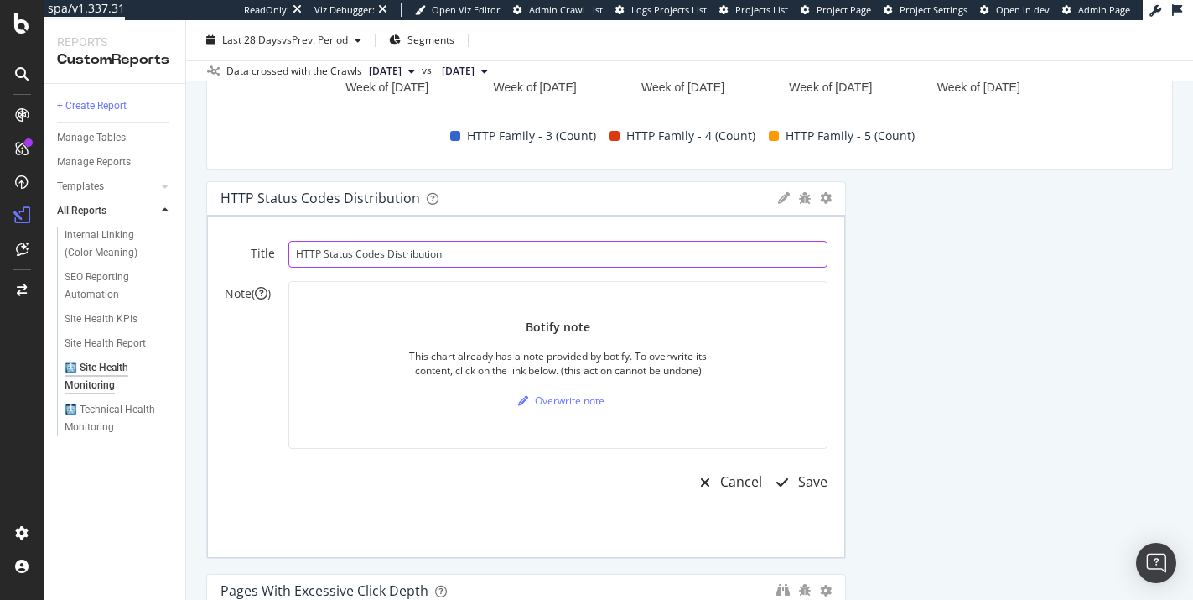
drag, startPoint x: 385, startPoint y: 255, endPoint x: 288, endPoint y: 253, distance: 96.4
click at [285, 253] on div "Title HTTP Status Codes Distribution Note ( ) Botify note This chart already ha…" at bounding box center [526, 372] width 603 height 262
click at [390, 254] on input "HTTP Status Codes Distribution" at bounding box center [557, 255] width 539 height 27
type input "Crawl Distribution by HTTP Status Code"
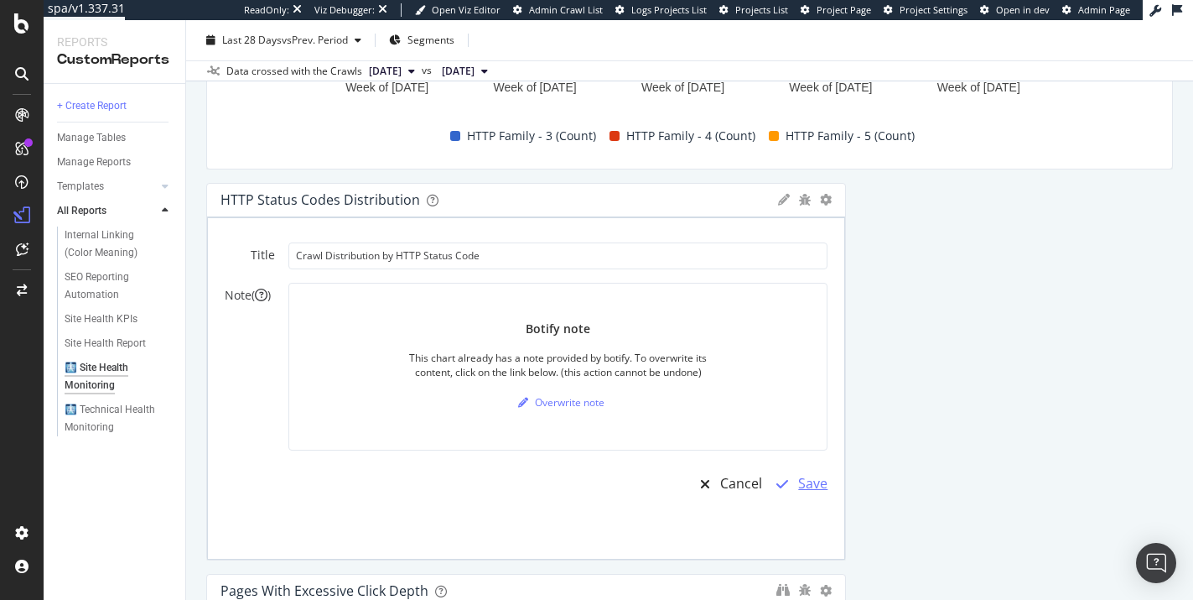
click at [802, 487] on div "Save" at bounding box center [812, 483] width 29 height 19
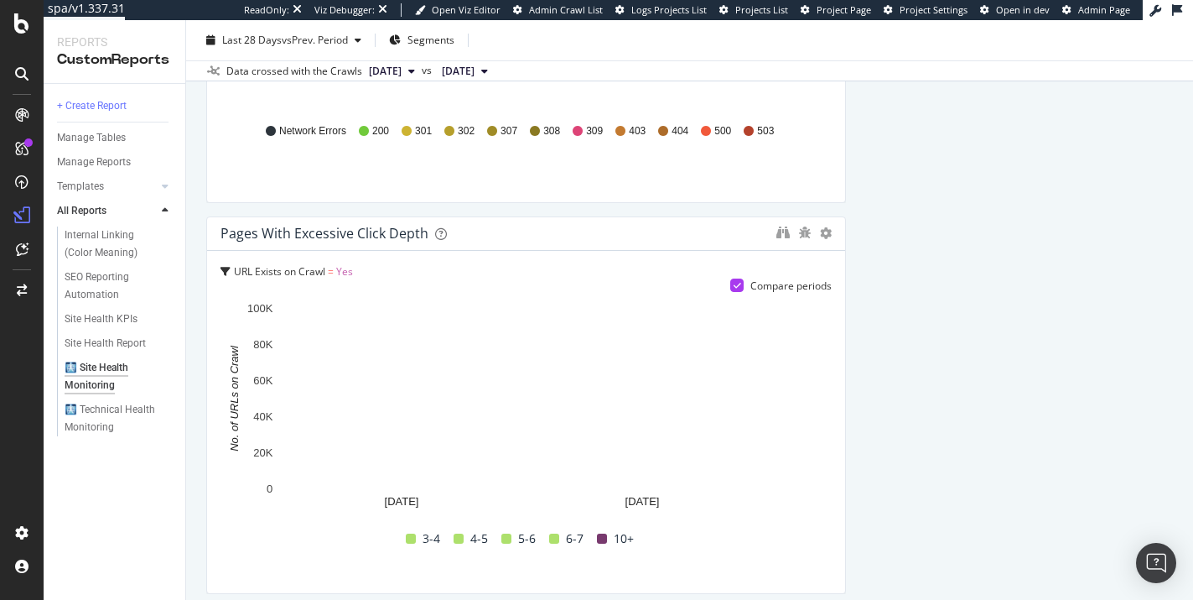
scroll to position [1833, 0]
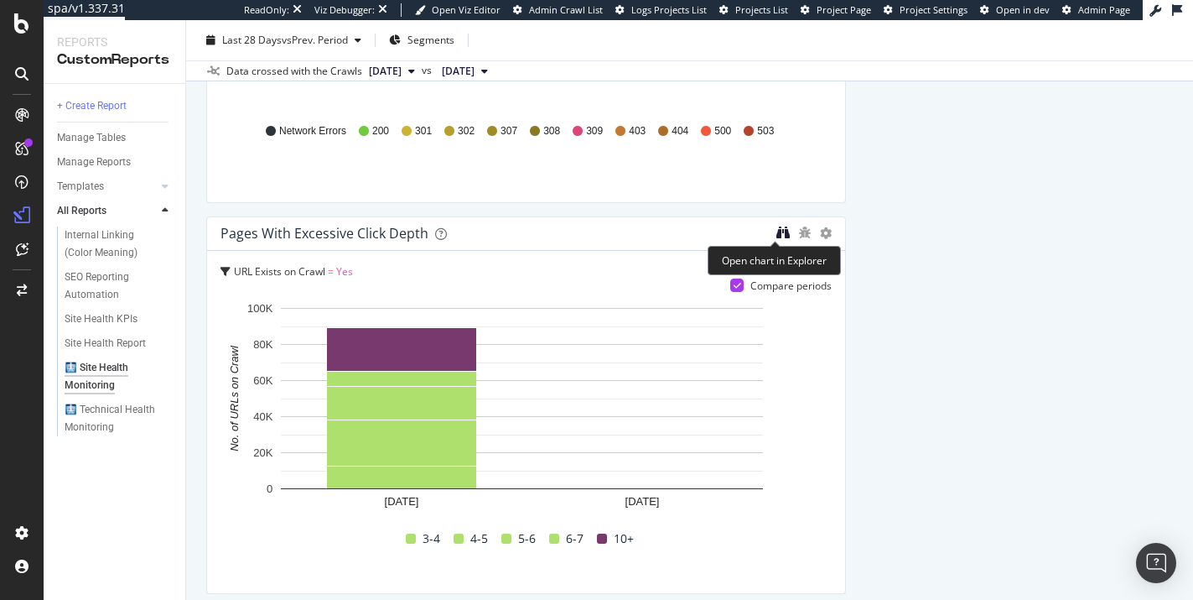
click at [776, 236] on icon "binoculars" at bounding box center [782, 232] width 13 height 13
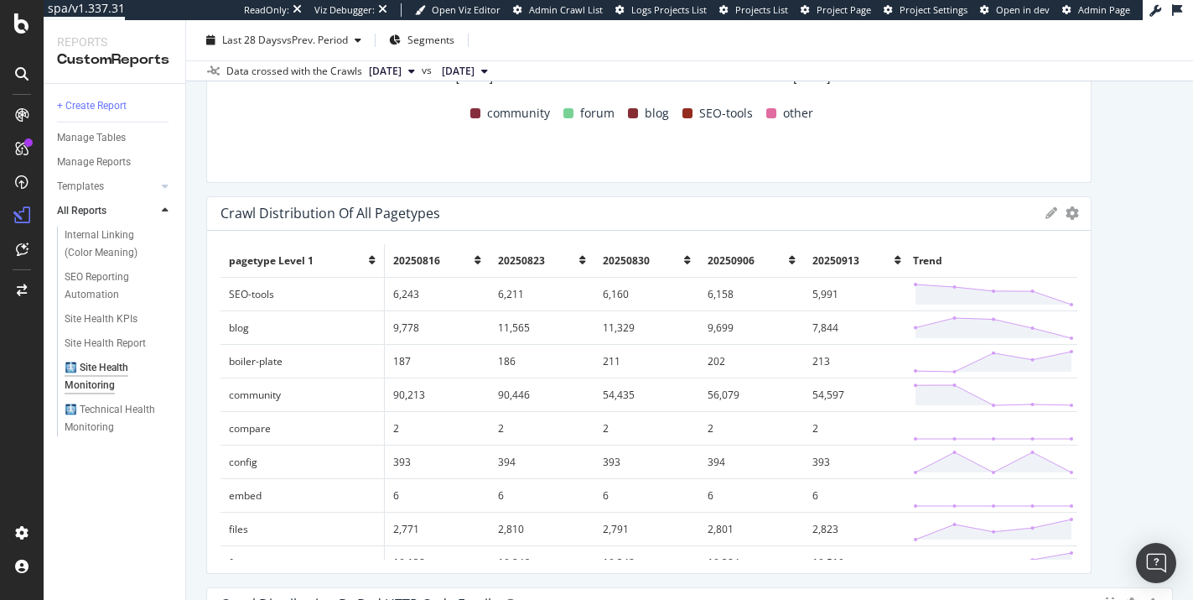
scroll to position [682, 0]
click at [1046, 212] on icon at bounding box center [1052, 212] width 12 height 12
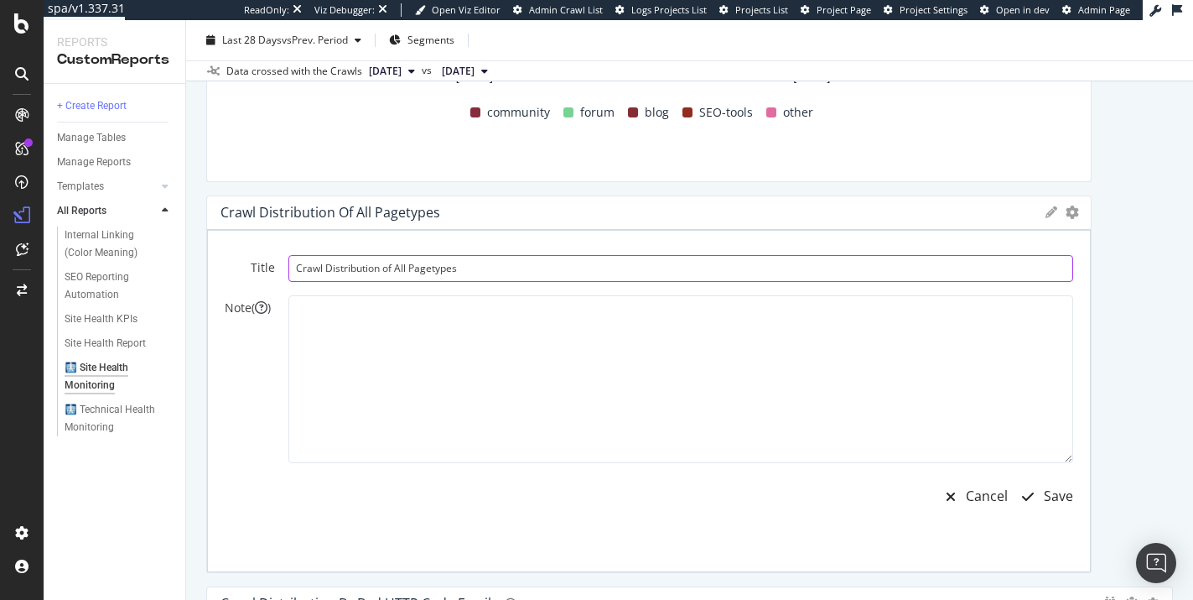
click at [387, 276] on input "Crawl Distribution of All Pagetypes" at bounding box center [680, 268] width 785 height 27
click at [392, 269] on input "Crawl Distribution of All Pagetypes" at bounding box center [680, 268] width 785 height 27
type input "Crawl Distribution on All Pagetypes"
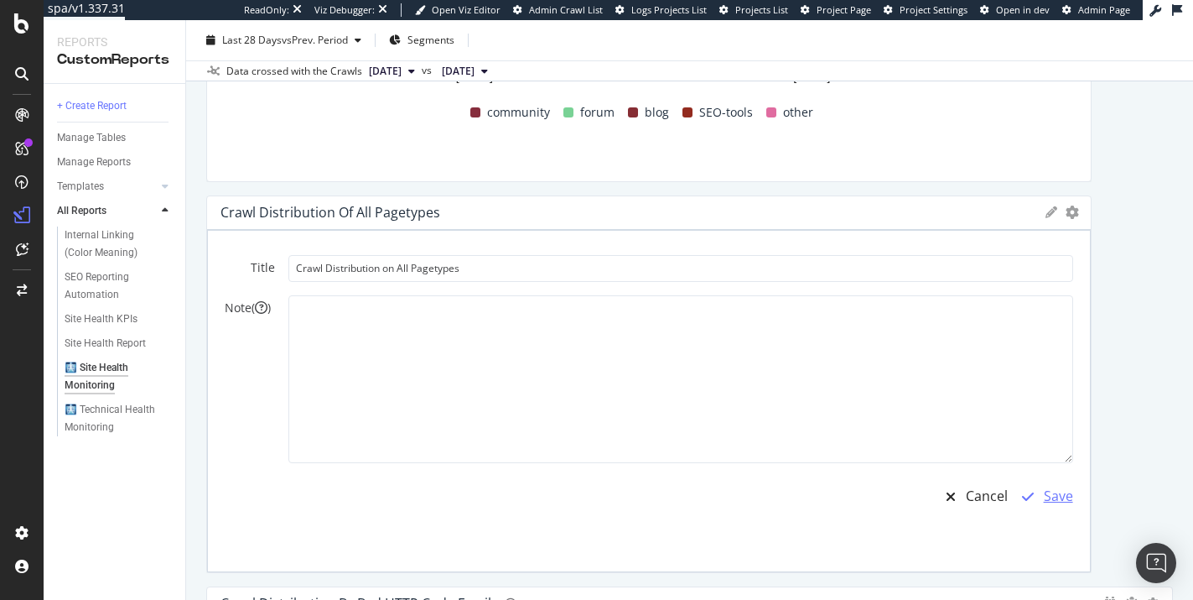
click at [1027, 502] on div "button" at bounding box center [1028, 496] width 32 height 13
click at [1051, 496] on div "Save" at bounding box center [1058, 492] width 29 height 19
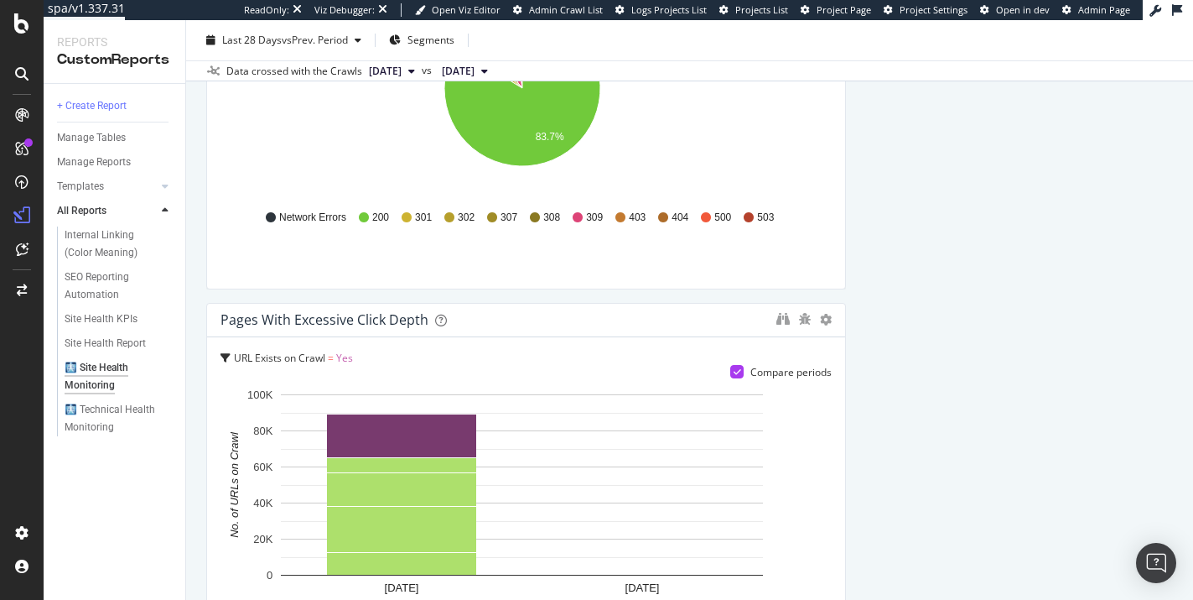
scroll to position [1747, 0]
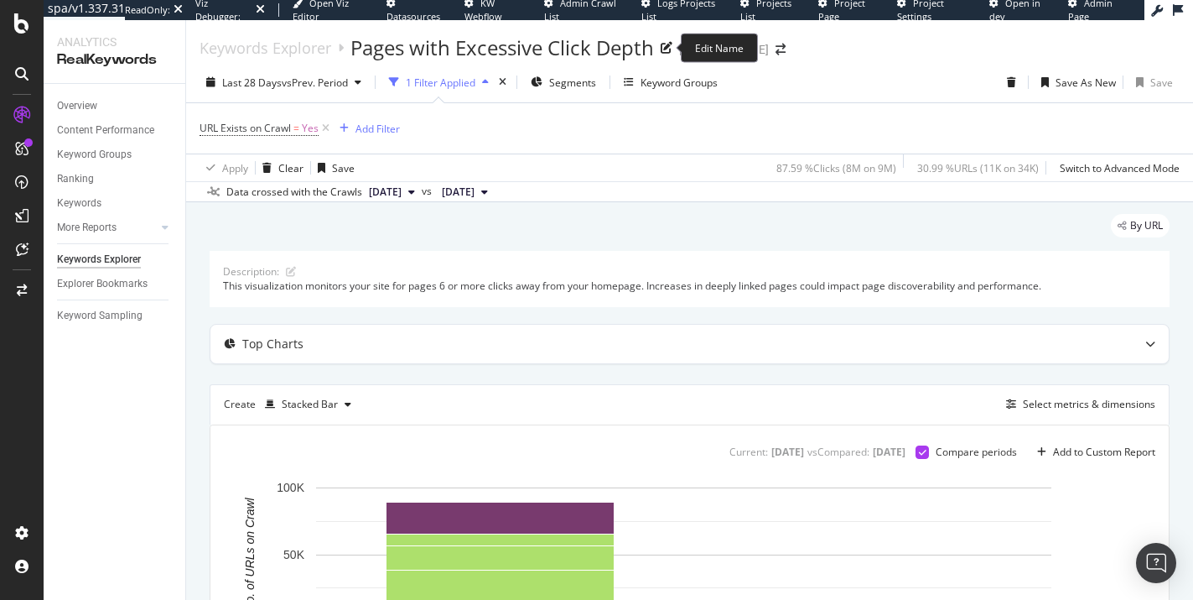
click at [356, 49] on div "Pages with Excessive Click Depth" at bounding box center [503, 48] width 304 height 29
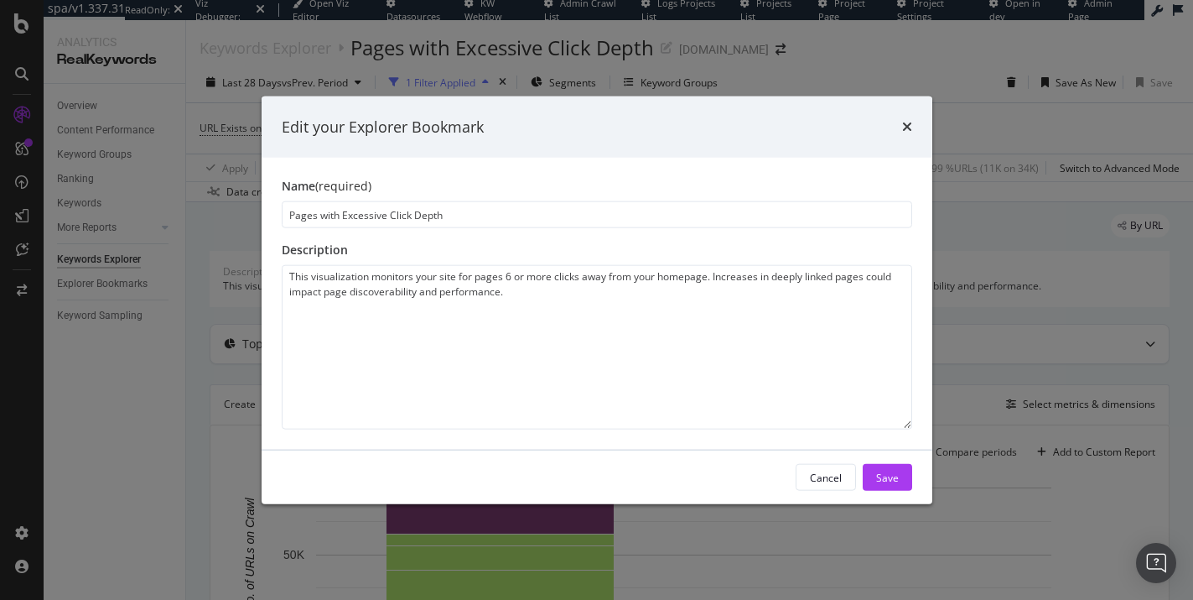
click at [291, 216] on input "Pages with Excessive Click Depth" at bounding box center [597, 214] width 631 height 27
click at [556, 212] on input "Crawl Distribution on Pages with Excessive Click Depth" at bounding box center [597, 214] width 631 height 27
type input "Crawl Distribution on Pages with Excessive Click Depth"
click at [889, 483] on div "Save" at bounding box center [887, 477] width 23 height 14
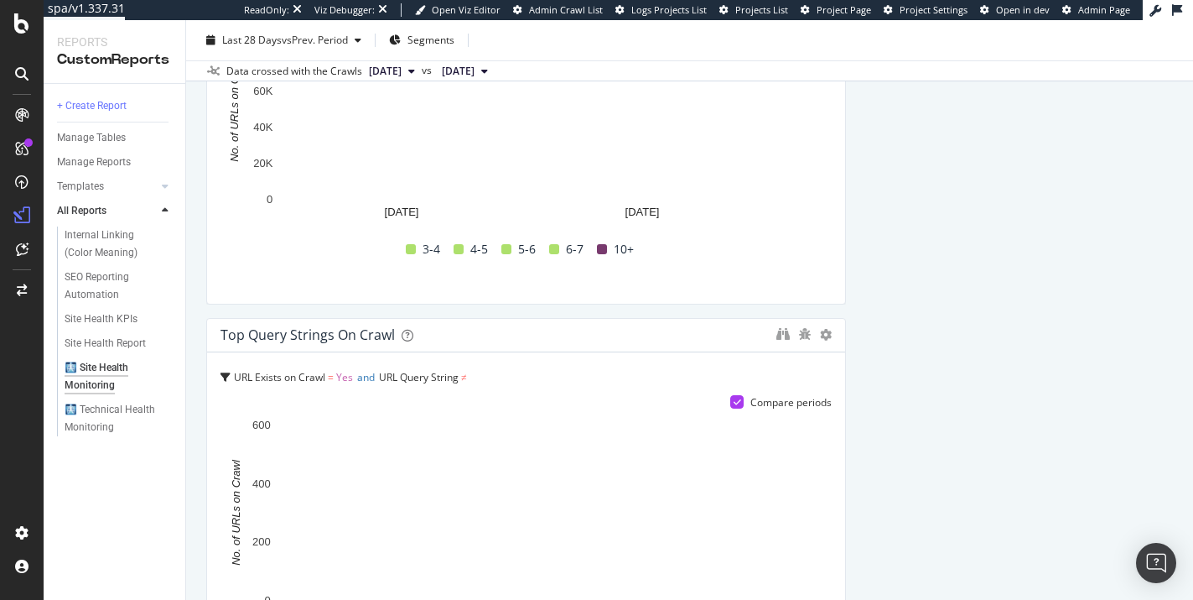
scroll to position [2205, 0]
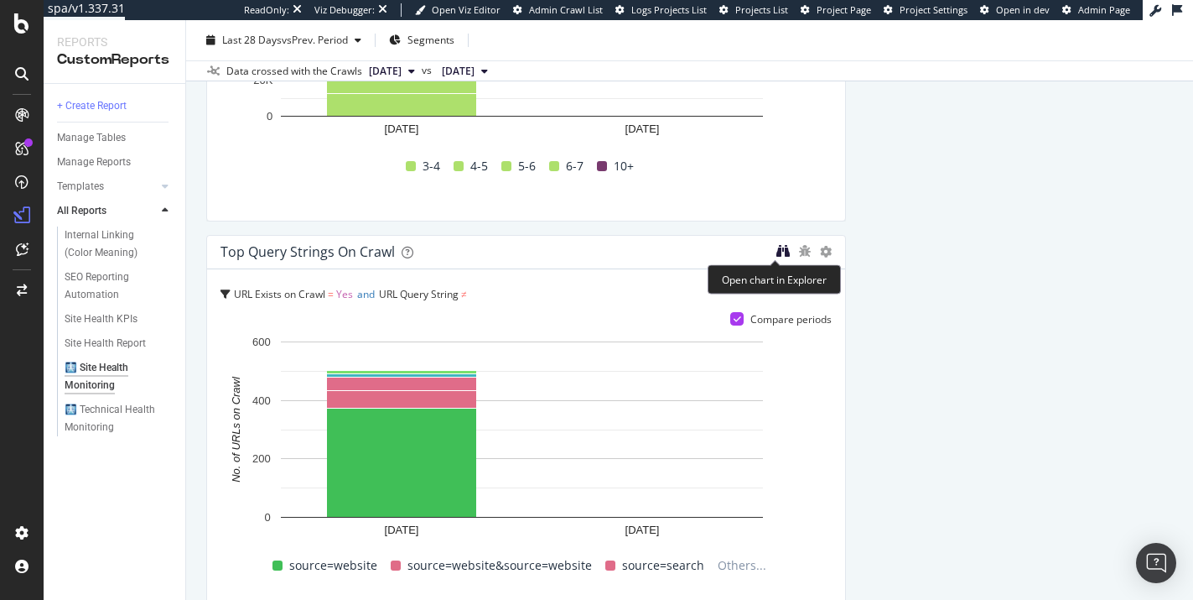
click at [776, 248] on icon "binoculars" at bounding box center [782, 250] width 13 height 13
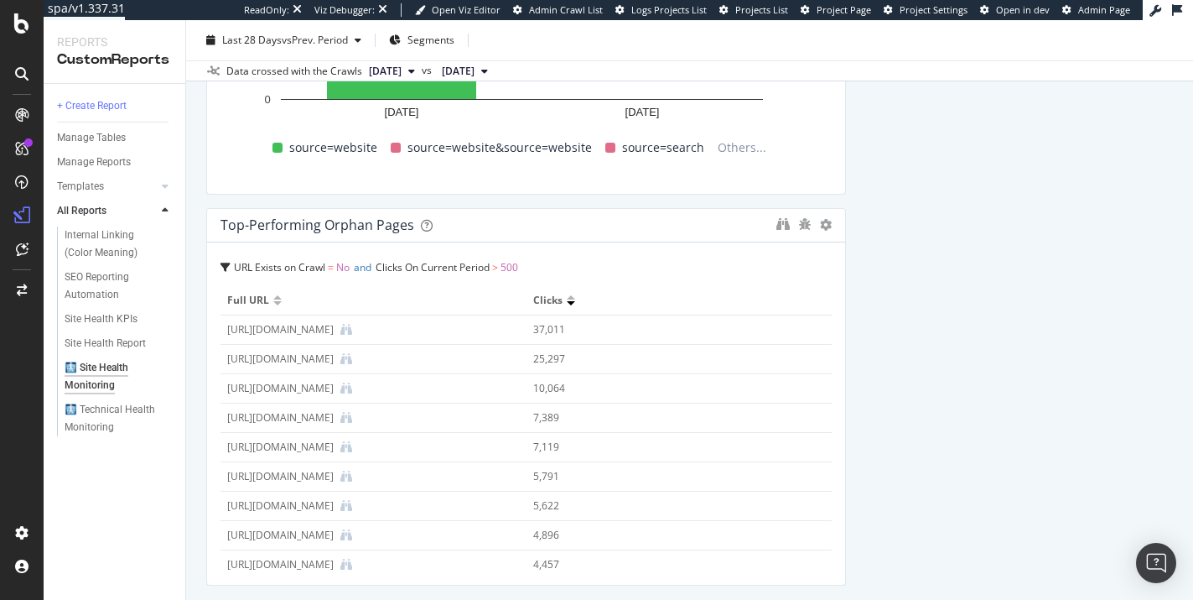
scroll to position [2666, 0]
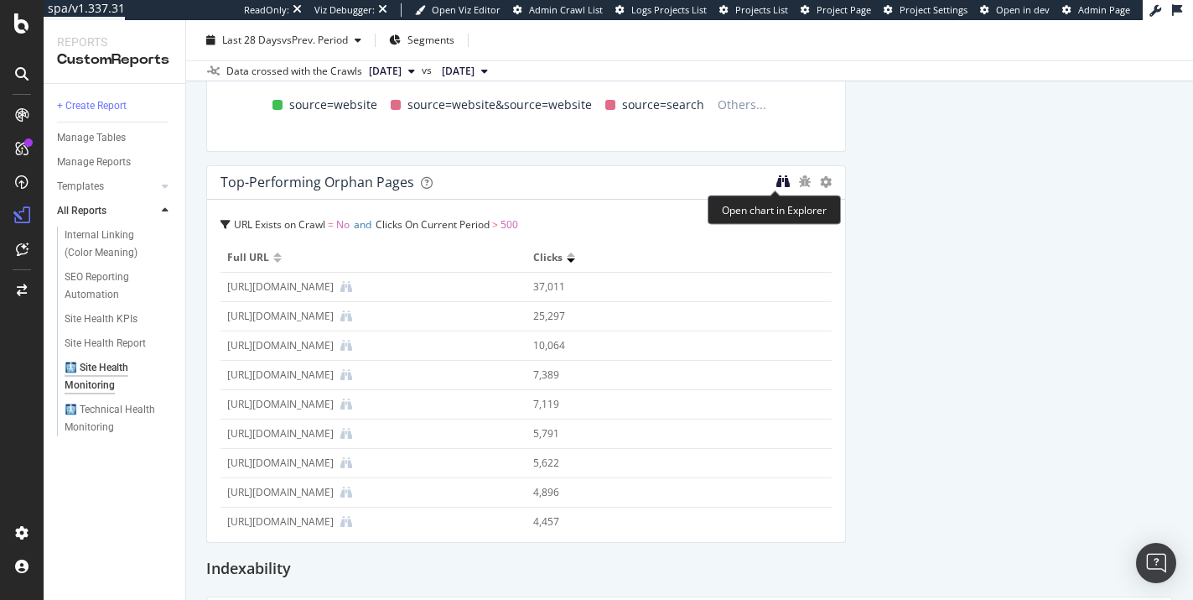
click at [777, 183] on icon "binoculars" at bounding box center [782, 180] width 13 height 13
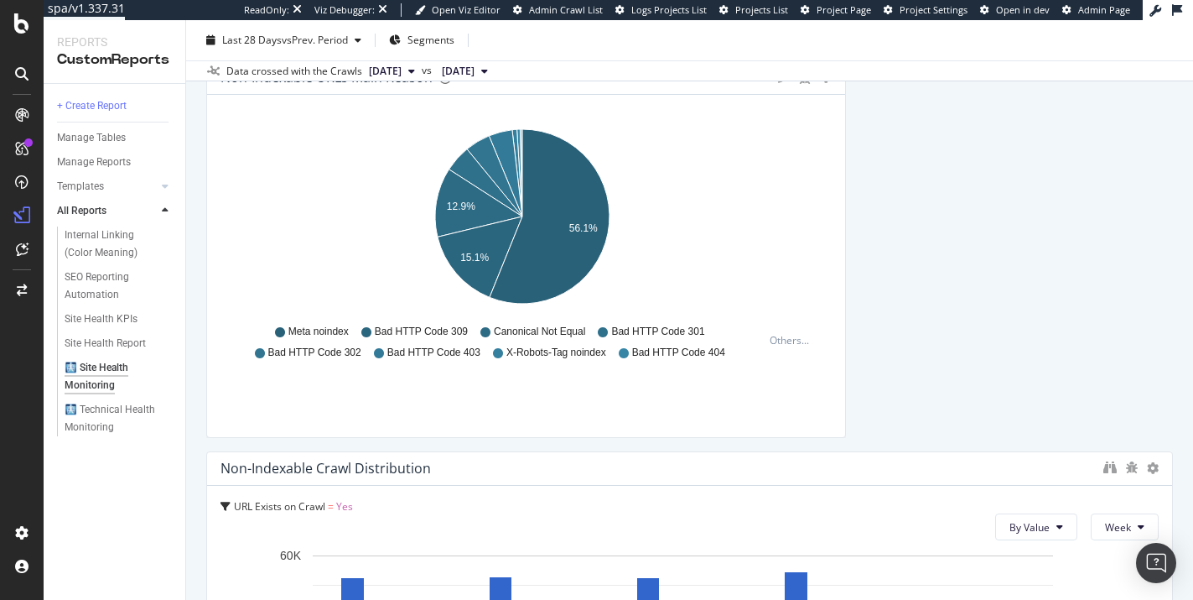
scroll to position [3327, 0]
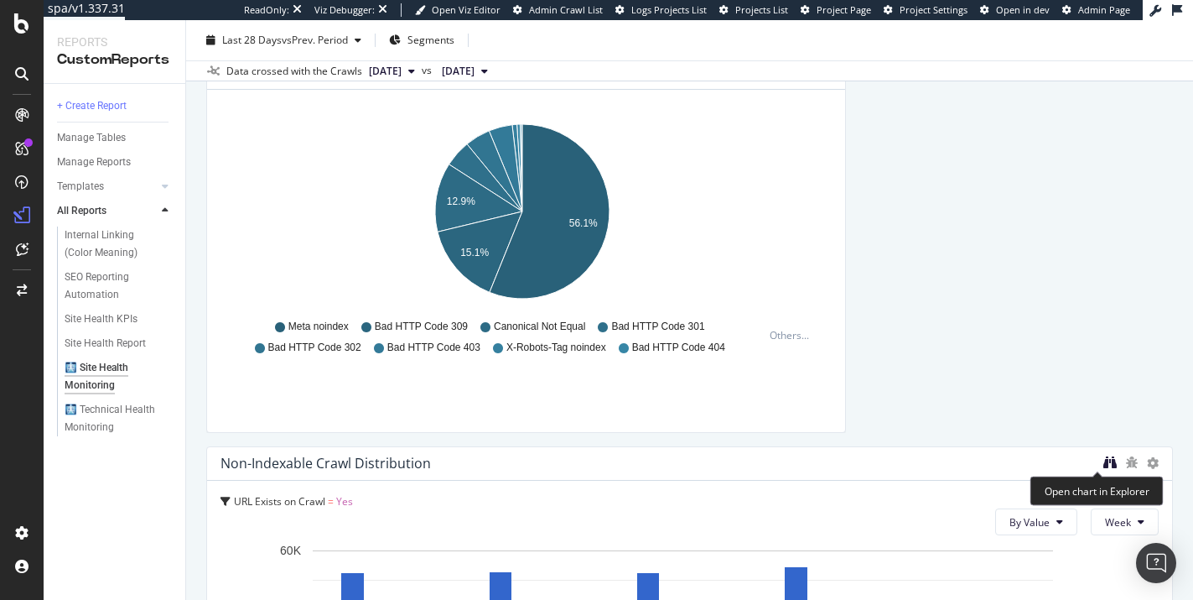
click at [1103, 462] on icon "binoculars" at bounding box center [1109, 461] width 13 height 13
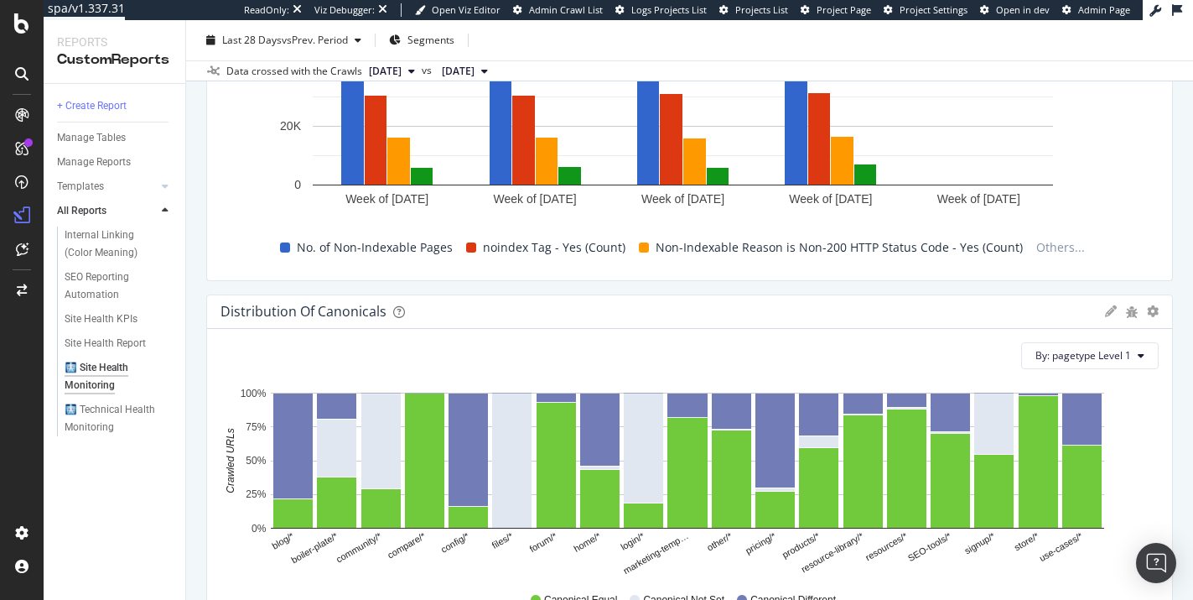
scroll to position [3871, 0]
click at [1105, 314] on icon at bounding box center [1111, 310] width 12 height 12
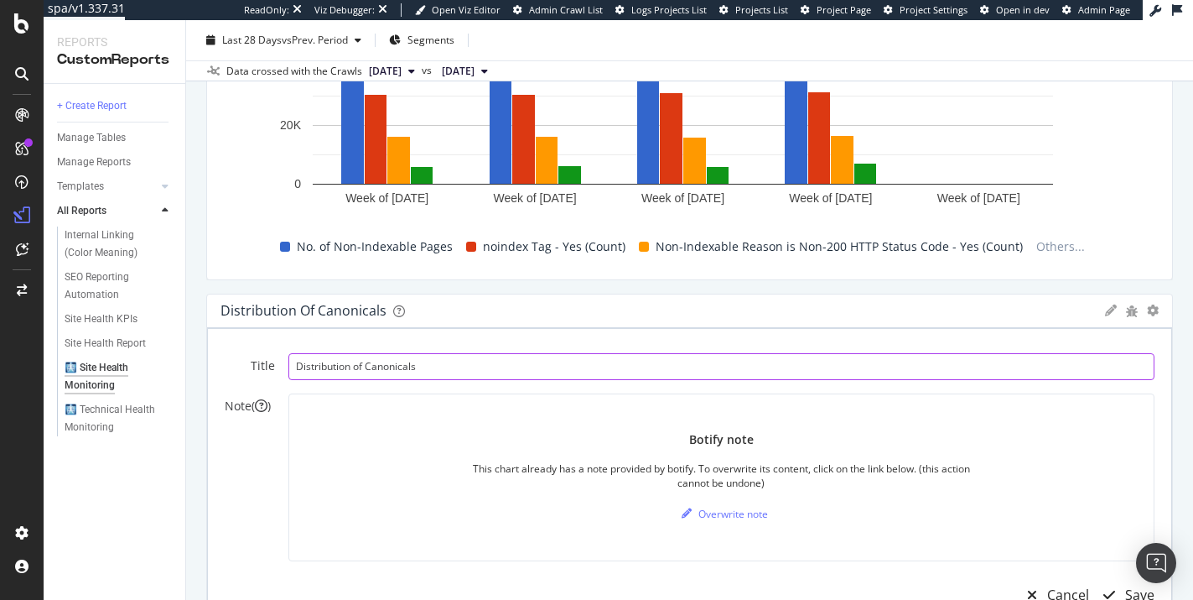
click at [300, 366] on input "Distribution of Canonicals" at bounding box center [721, 366] width 866 height 27
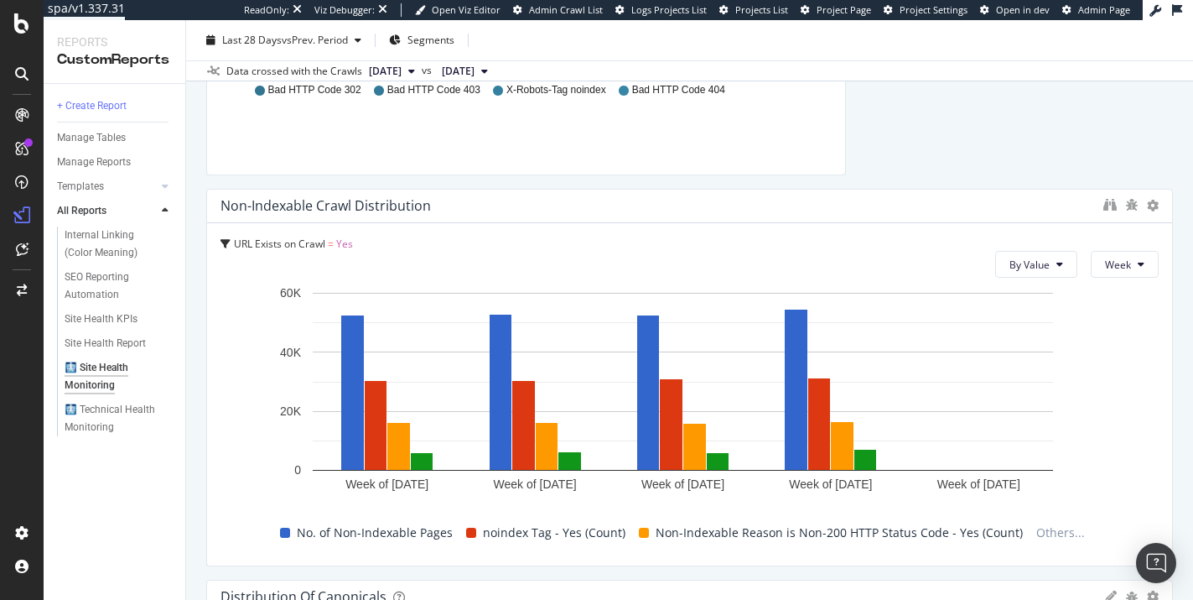
scroll to position [3851, 0]
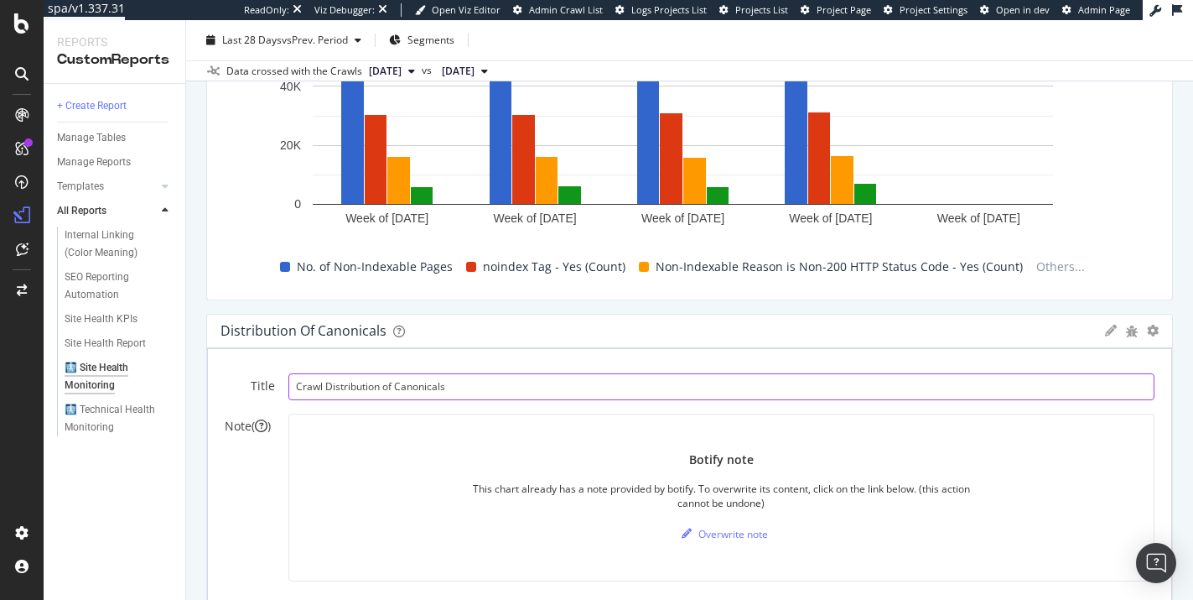
click at [392, 388] on input "Crawl Distribution of Canonicals" at bounding box center [721, 386] width 866 height 27
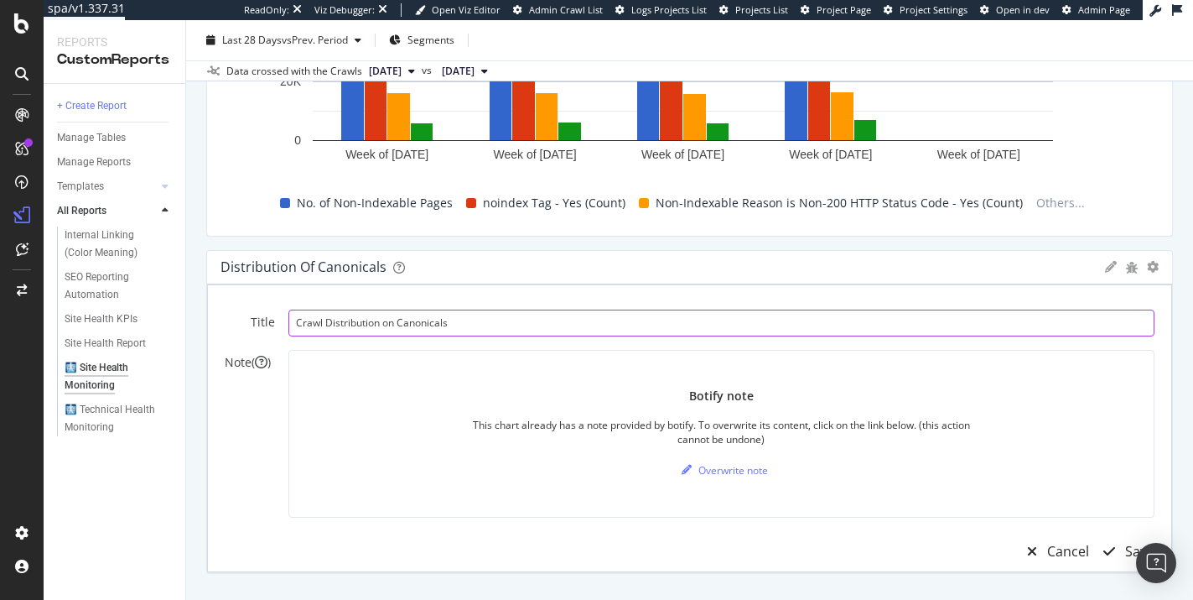
scroll to position [4168, 0]
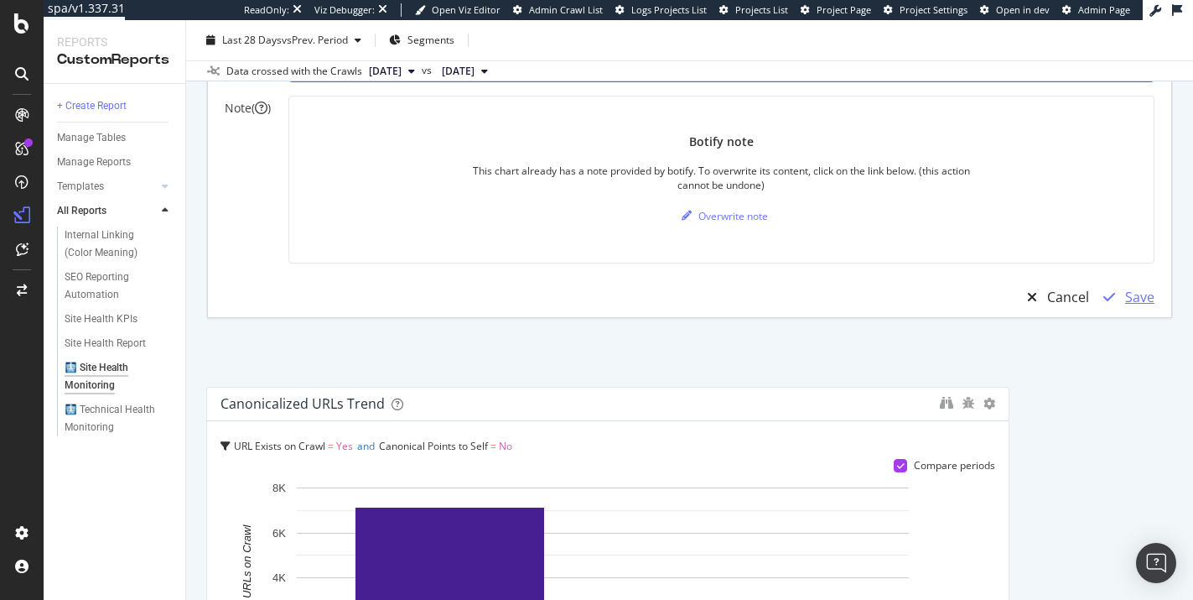
type input "Crawl Distribution on Canonicals"
click at [1127, 293] on div "Save" at bounding box center [1139, 297] width 29 height 19
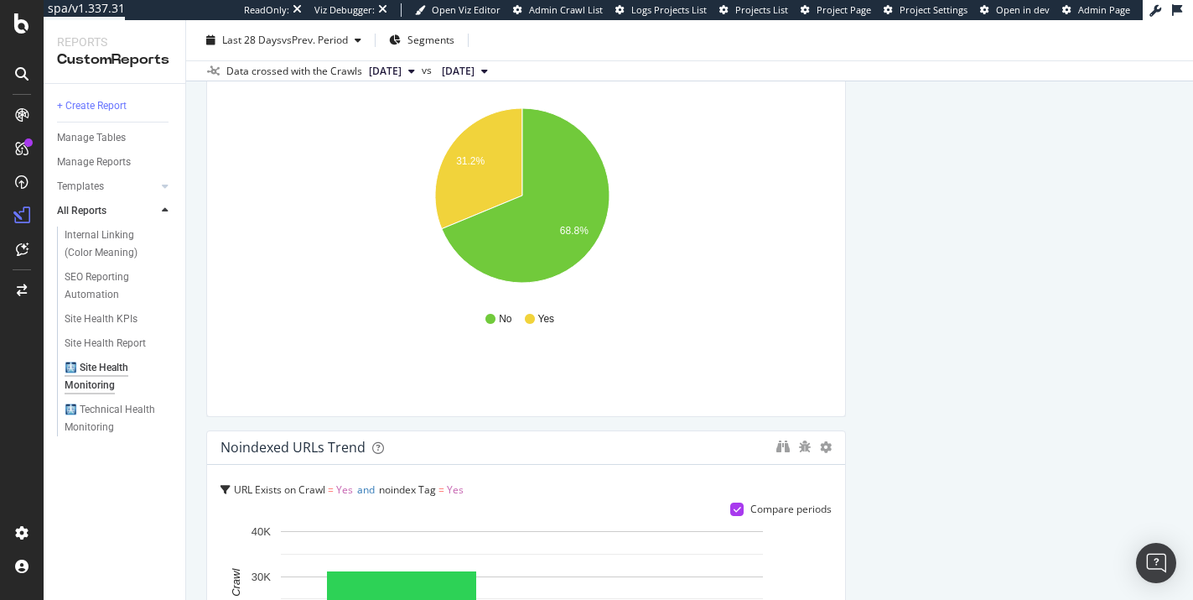
scroll to position [4356, 0]
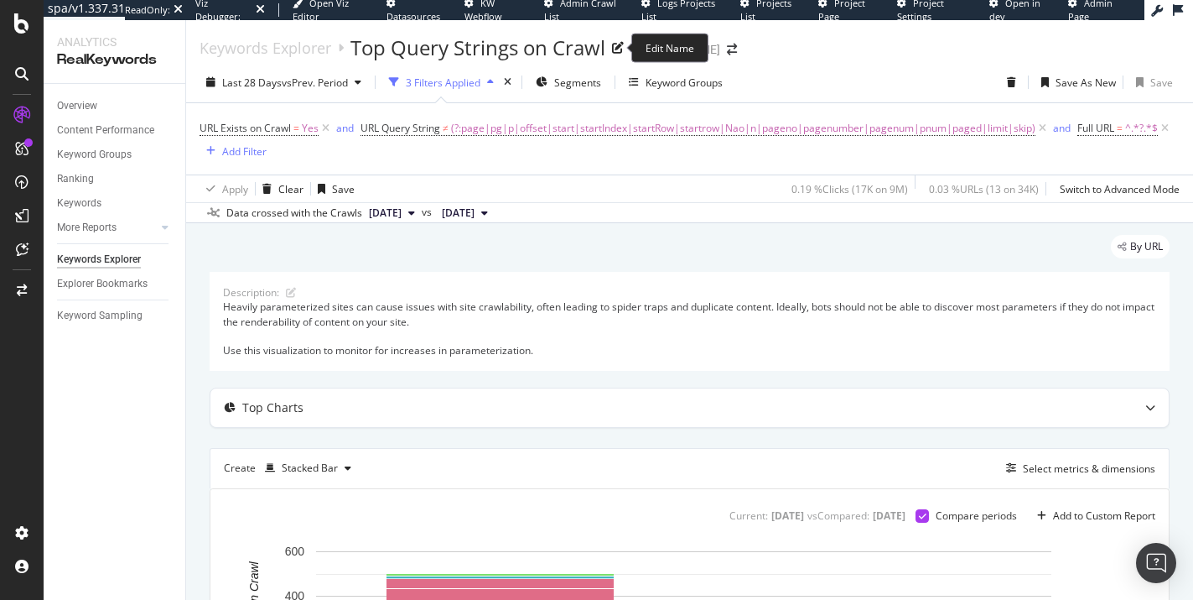
click at [368, 50] on div "Top Query Strings on Crawl" at bounding box center [478, 48] width 255 height 29
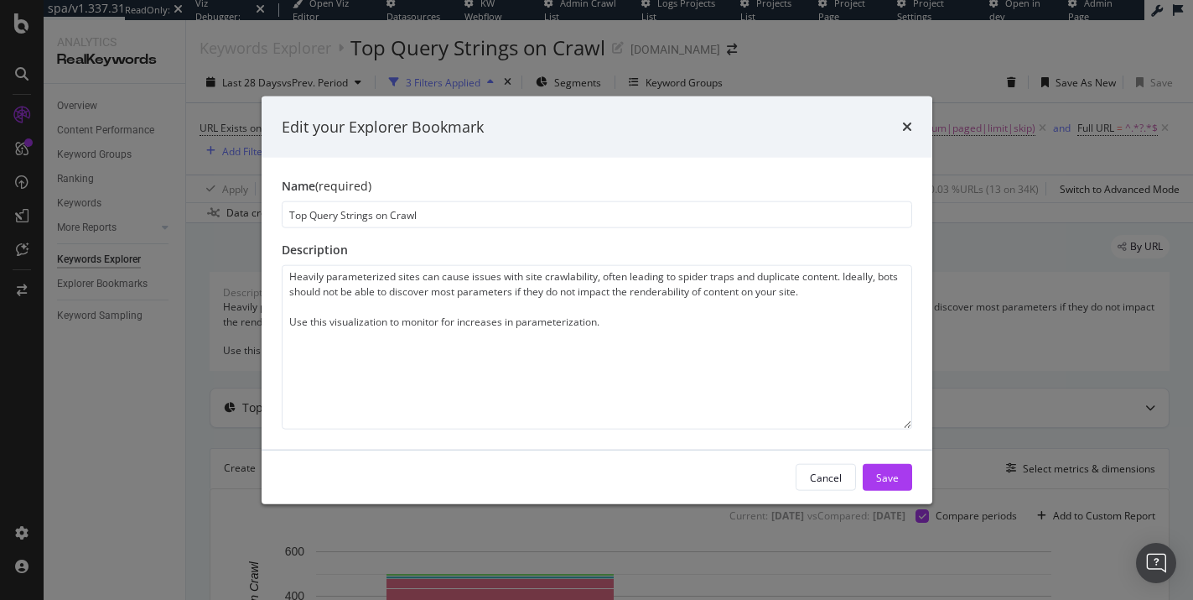
click at [291, 213] on input "Top Query Strings on Crawl" at bounding box center [597, 214] width 631 height 27
type input "Crawl Distribution on Top Query Strings"
click at [886, 474] on div "Save" at bounding box center [887, 477] width 23 height 14
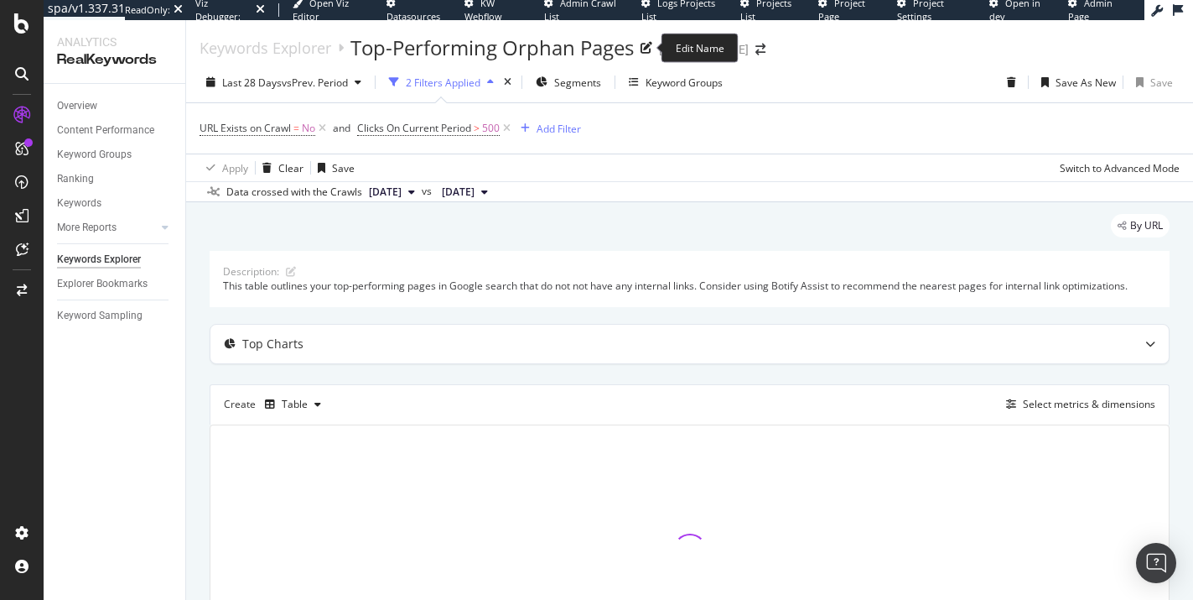
click at [362, 47] on div "Top-Performing Orphan Pages" at bounding box center [492, 48] width 283 height 29
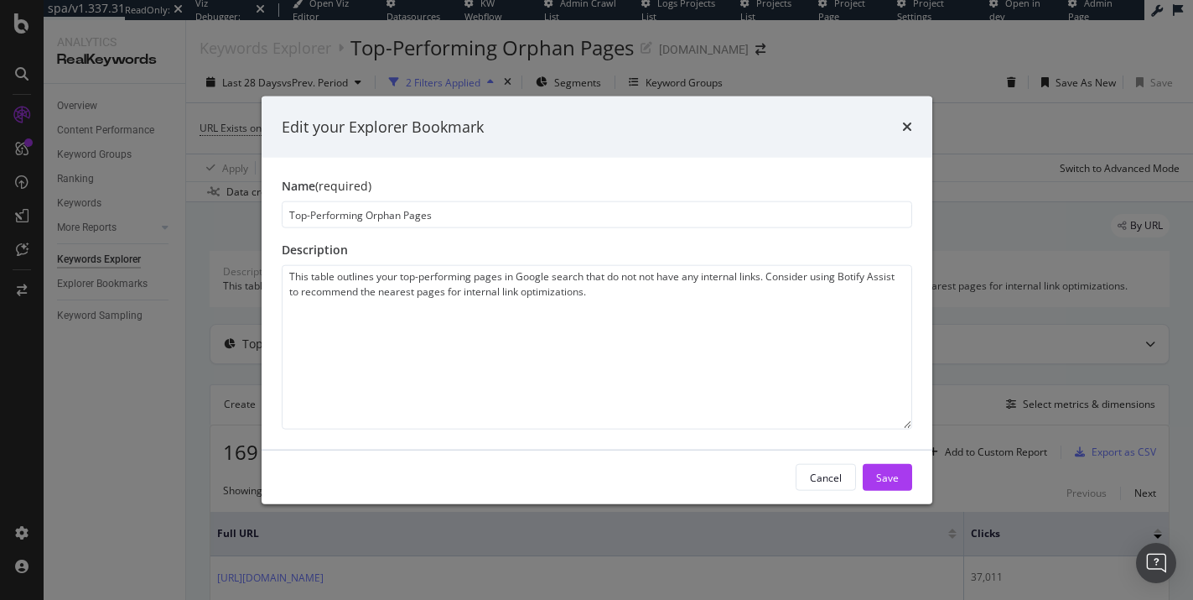
click at [291, 218] on input "Top-Performing Orphan Pages" at bounding box center [597, 214] width 631 height 27
type input "Crawl Distribution on Top-Performing Orphan Pages"
click at [872, 476] on button "Save" at bounding box center [887, 477] width 49 height 27
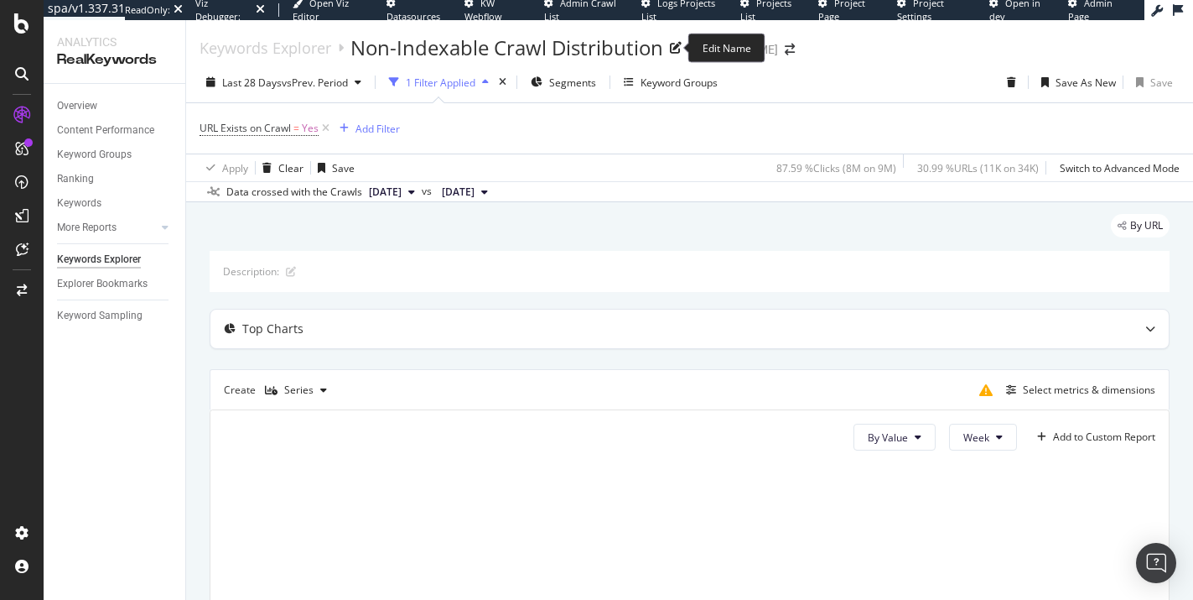
click at [351, 49] on div "Non-Indexable Crawl Distribution" at bounding box center [507, 48] width 313 height 29
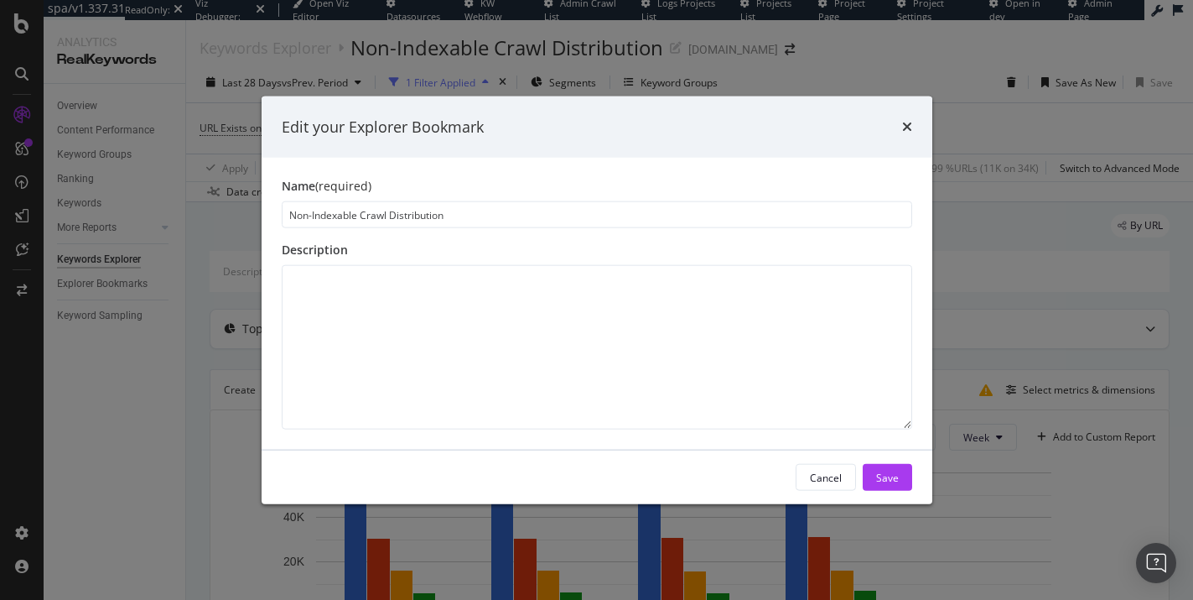
drag, startPoint x: 288, startPoint y: 217, endPoint x: 361, endPoint y: 214, distance: 73.0
click at [361, 214] on input "Non-Indexable Crawl Distribution" at bounding box center [597, 214] width 631 height 27
click at [460, 216] on input "Crawl Distribution" at bounding box center [597, 214] width 631 height 27
type input "Crawl Distribution on Non-Indexable URLs"
click at [889, 477] on div "Save" at bounding box center [887, 477] width 23 height 14
